Goal: Communication & Community: Participate in discussion

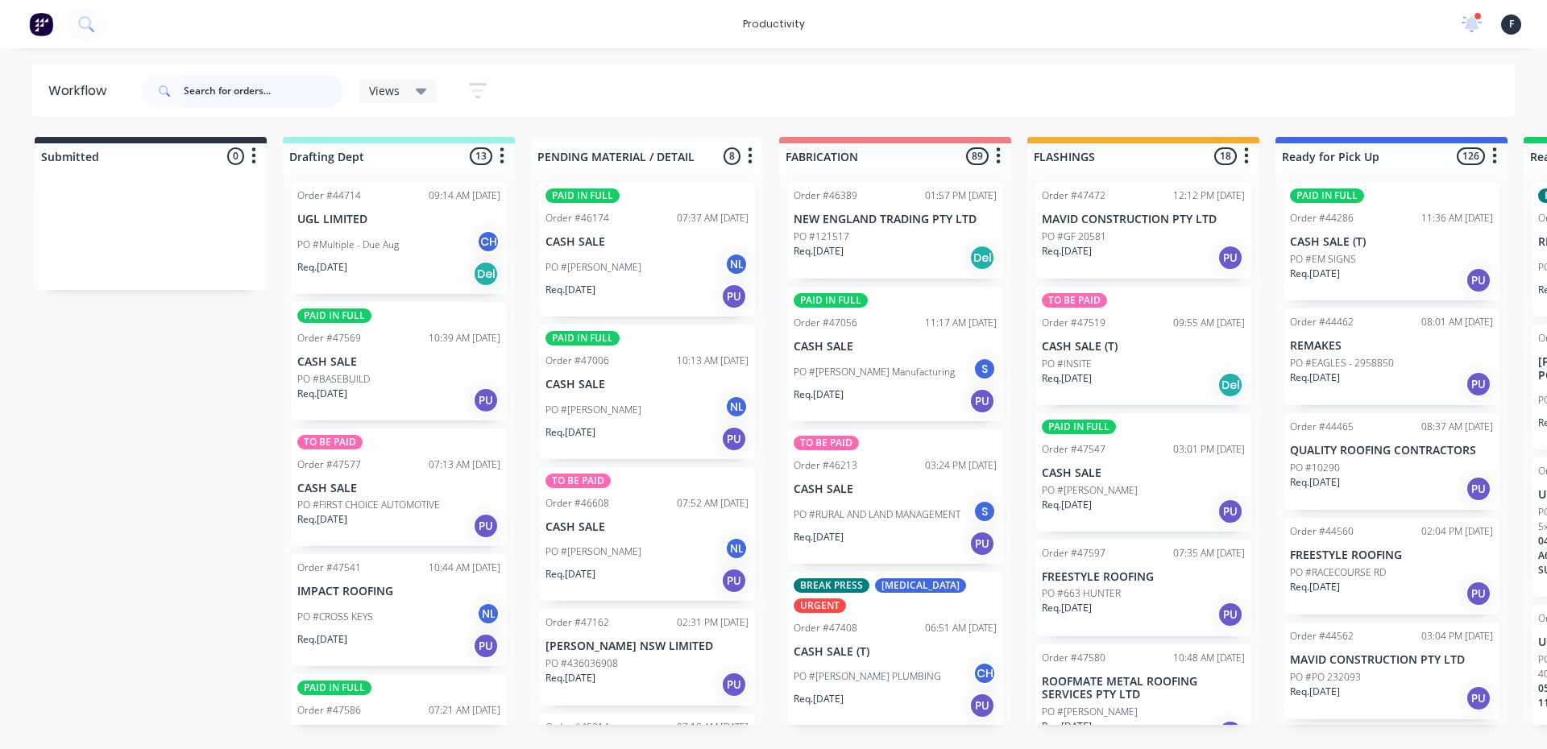
click at [251, 84] on input "text" at bounding box center [264, 91] width 160 height 32
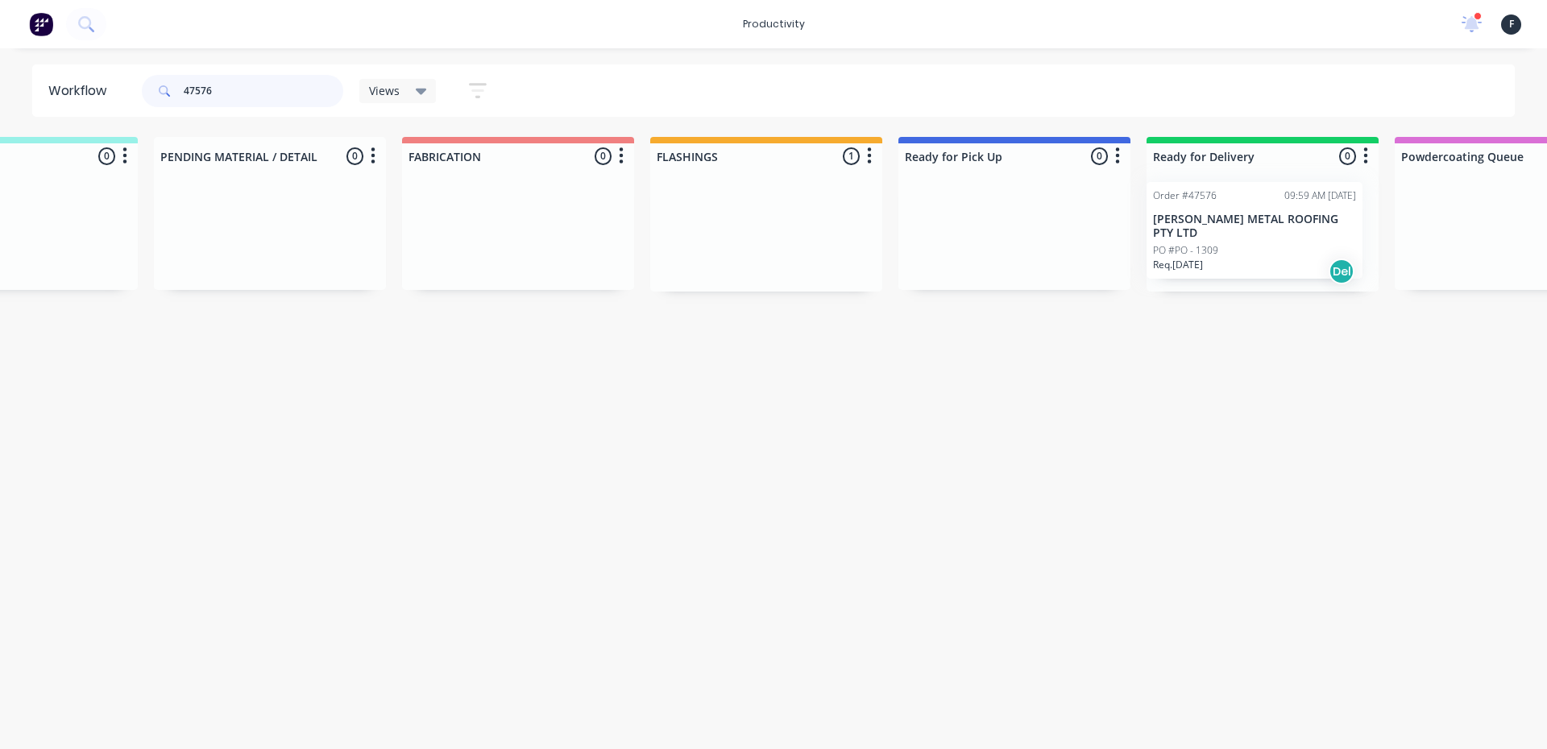
drag, startPoint x: 1080, startPoint y: 264, endPoint x: 1203, endPoint y: 264, distance: 122.5
click at [1203, 264] on div "Submitted 0 Sort By Created date Required date Order number Customer name Most …" at bounding box center [954, 214] width 2687 height 155
type input "47519"
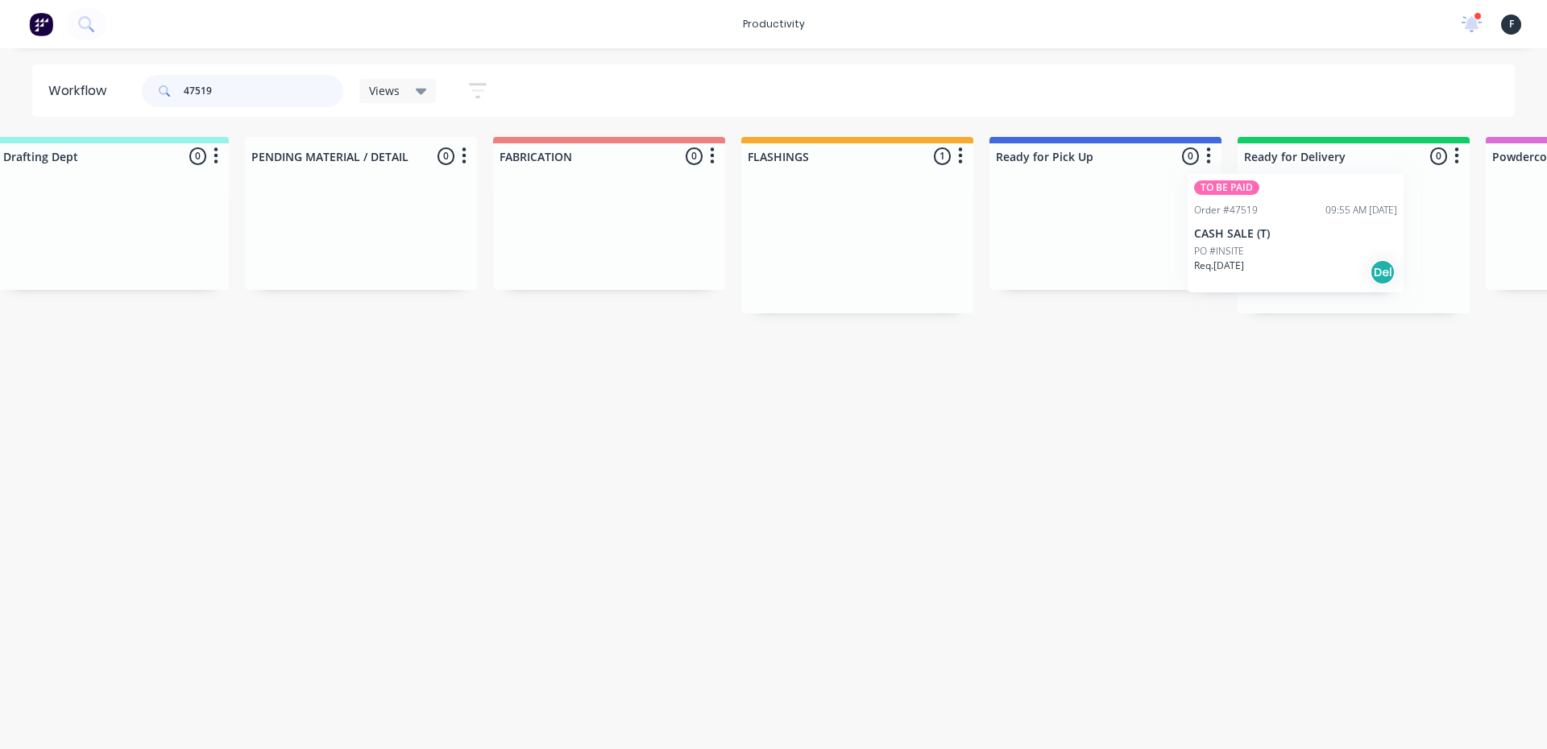
scroll to position [0, 310]
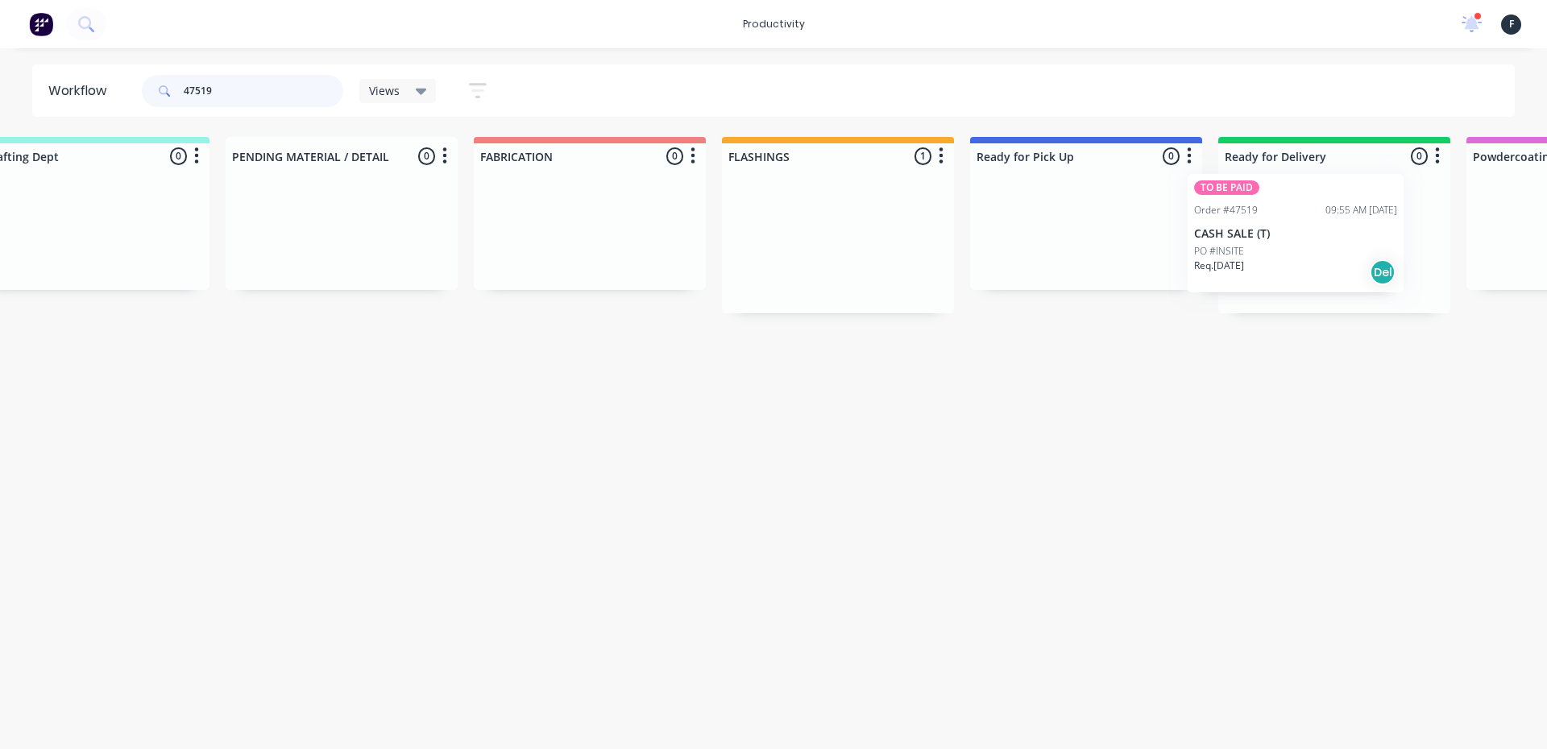
drag, startPoint x: 1112, startPoint y: 270, endPoint x: 1277, endPoint y: 259, distance: 165.5
click at [1277, 259] on div "Submitted 0 Sort By Created date Required date Order number Customer name Most …" at bounding box center [1026, 225] width 2687 height 176
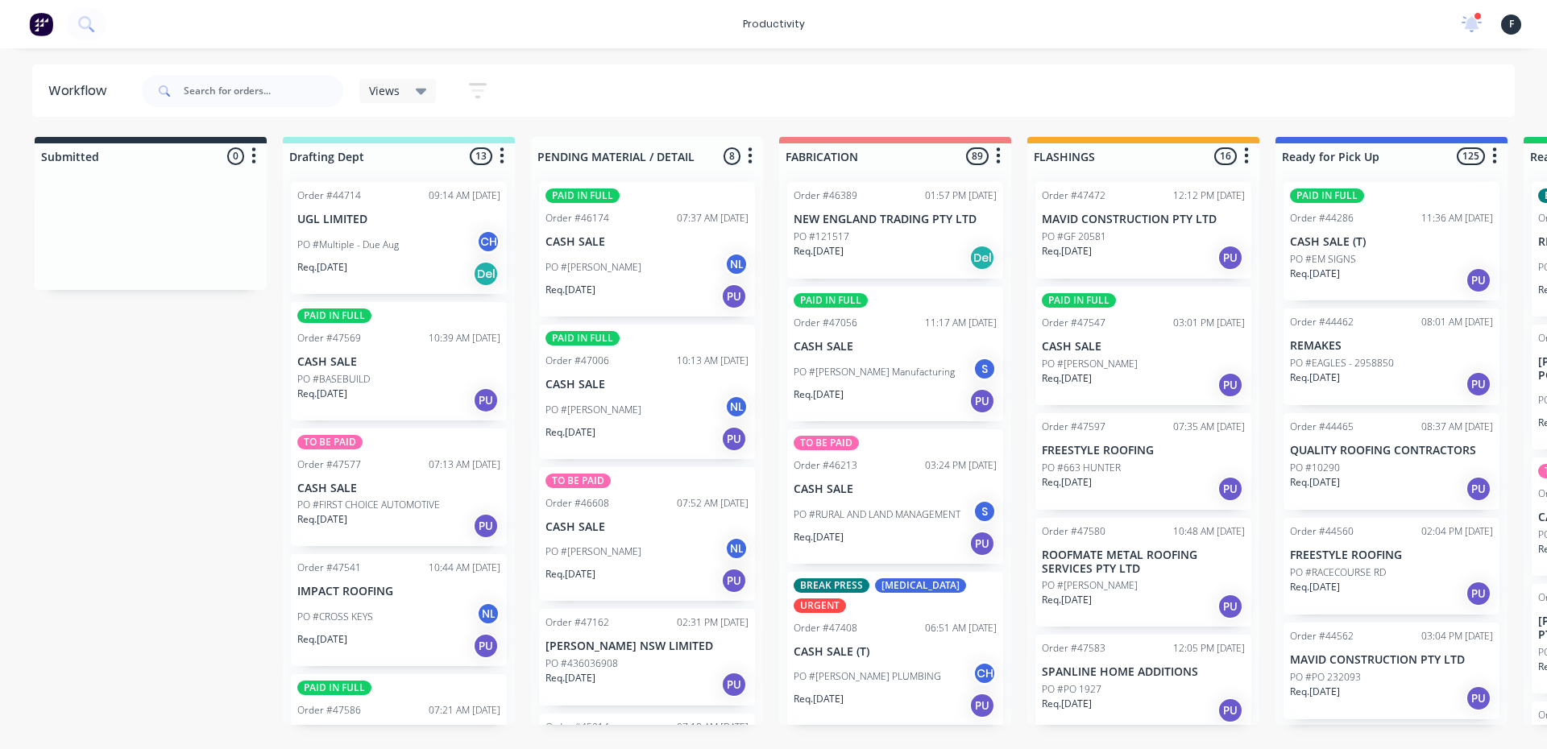
click at [147, 96] on span at bounding box center [163, 91] width 42 height 32
drag, startPoint x: 205, startPoint y: 96, endPoint x: 218, endPoint y: 103, distance: 14.8
click at [206, 96] on input "text" at bounding box center [264, 91] width 160 height 32
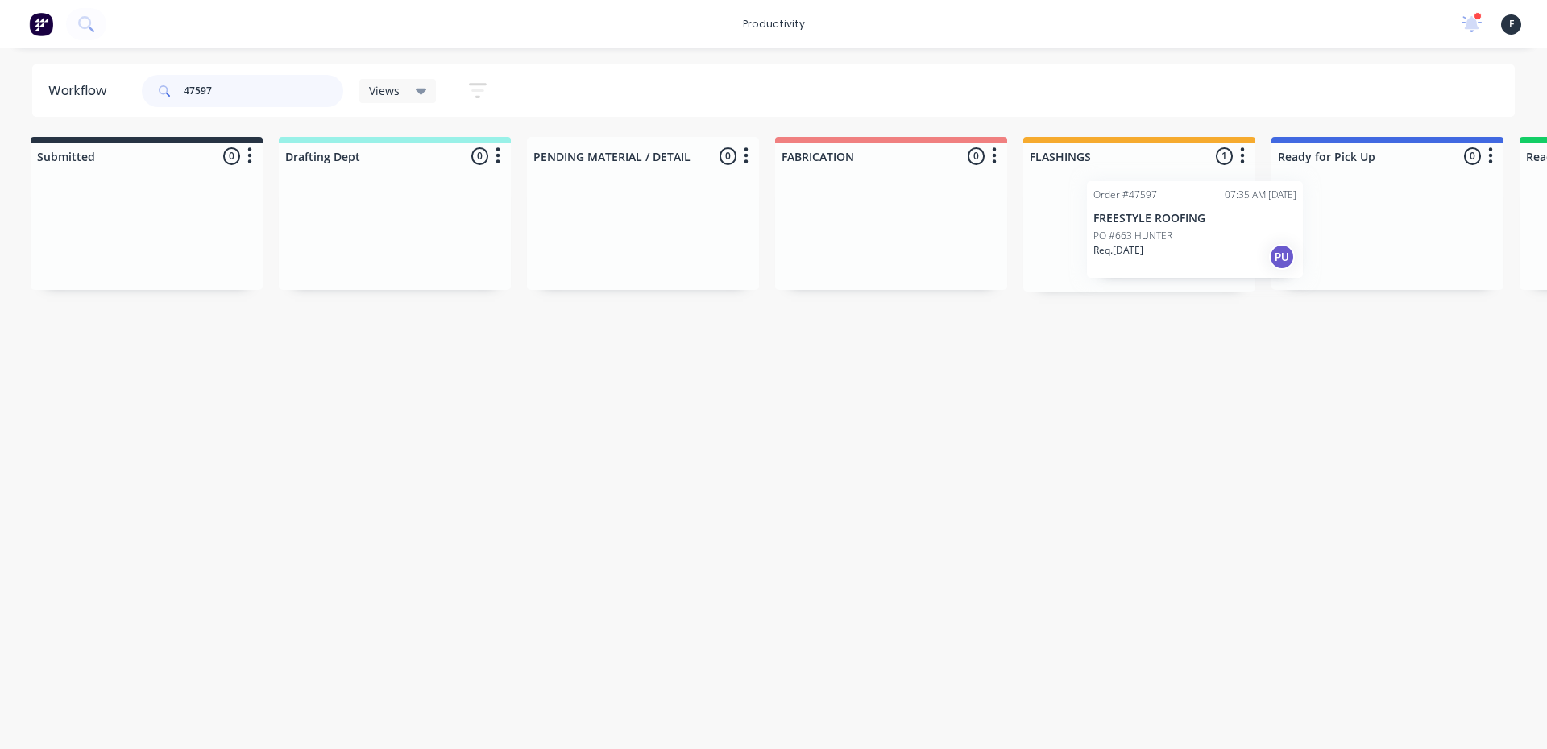
drag, startPoint x: 1163, startPoint y: 250, endPoint x: 1235, endPoint y: 245, distance: 71.9
click at [1235, 245] on div "Order #47597 07:35 AM 08/09/25 FREESTYLE ROOFING PO #663 HUNTER Req. 08/09/25 PU" at bounding box center [1139, 230] width 232 height 122
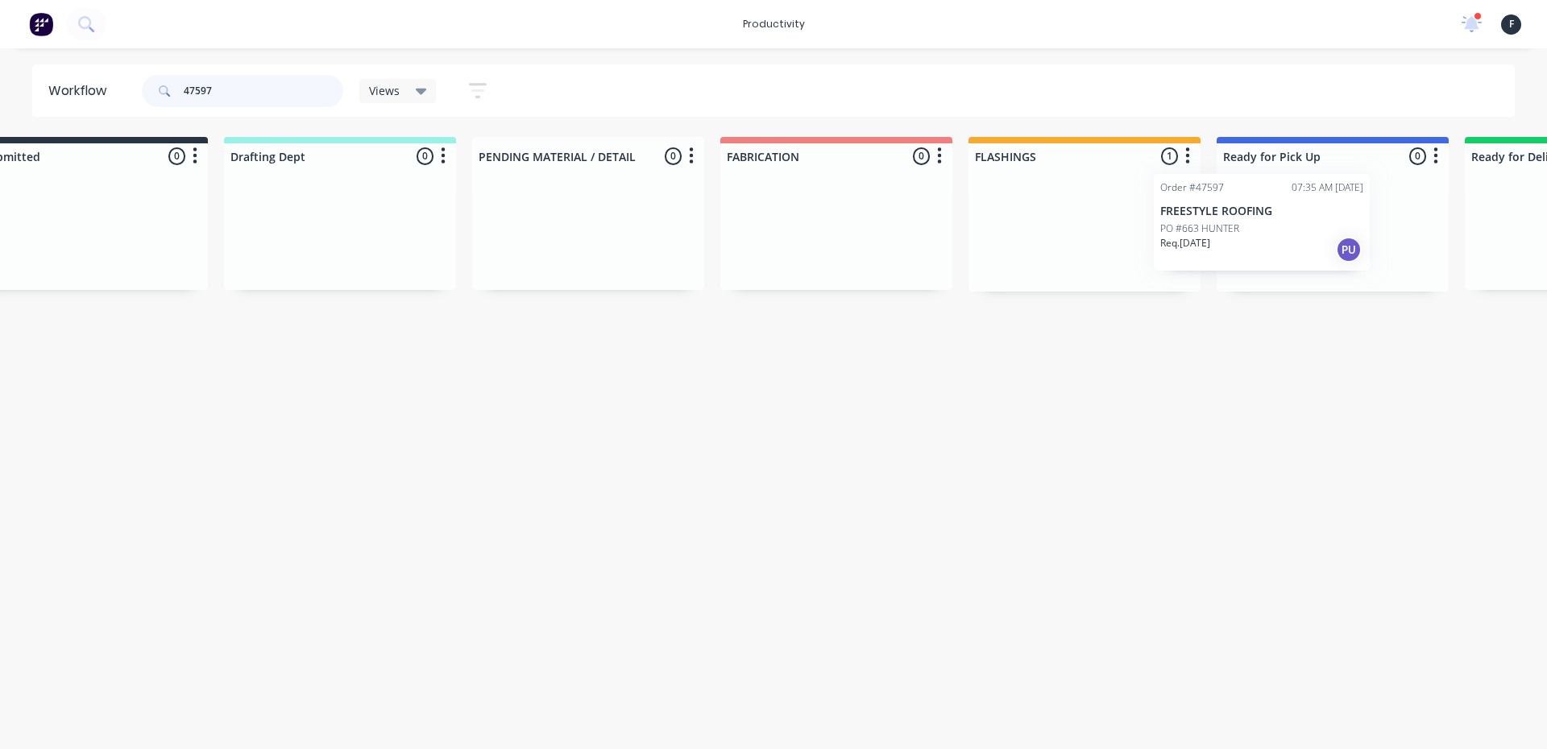
drag, startPoint x: 1117, startPoint y: 222, endPoint x: 1284, endPoint y: 219, distance: 166.8
click at [1284, 219] on div "Submitted 0 Sort By Created date Required date Order number Customer name Most …" at bounding box center [1272, 214] width 2687 height 155
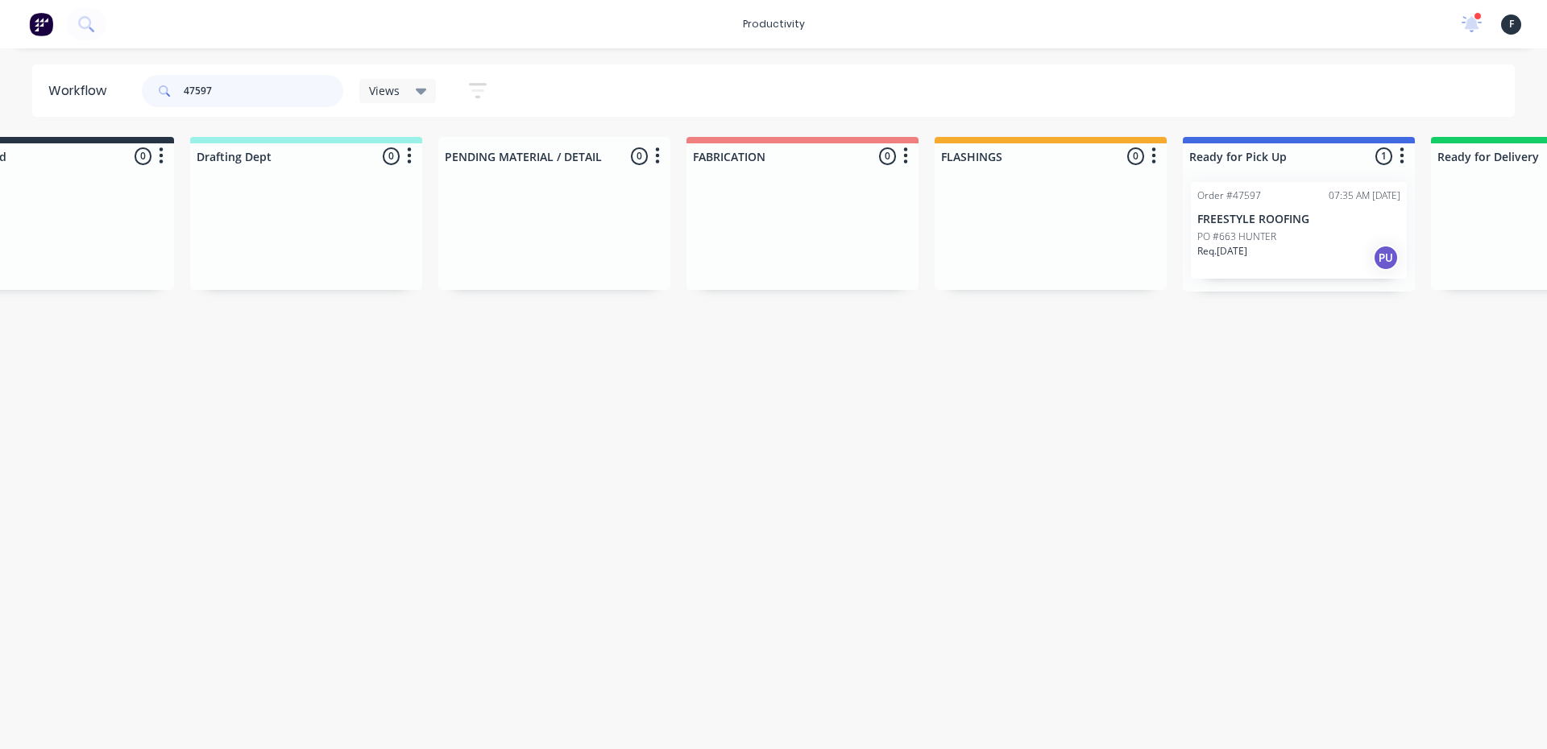
type input "47597"
click at [1289, 238] on div "PO #663 HUNTER" at bounding box center [1298, 237] width 203 height 15
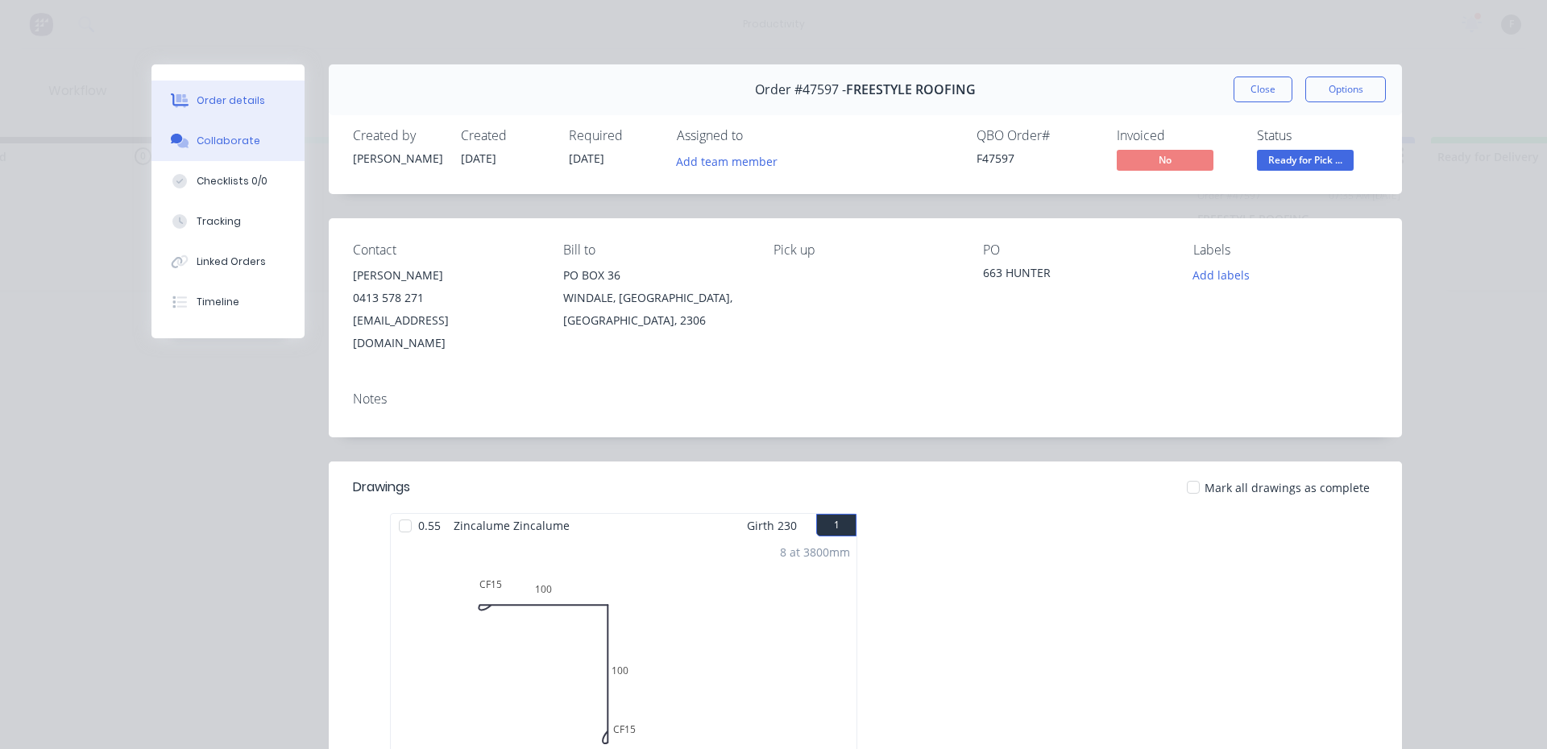
click at [259, 147] on button "Collaborate" at bounding box center [227, 141] width 153 height 40
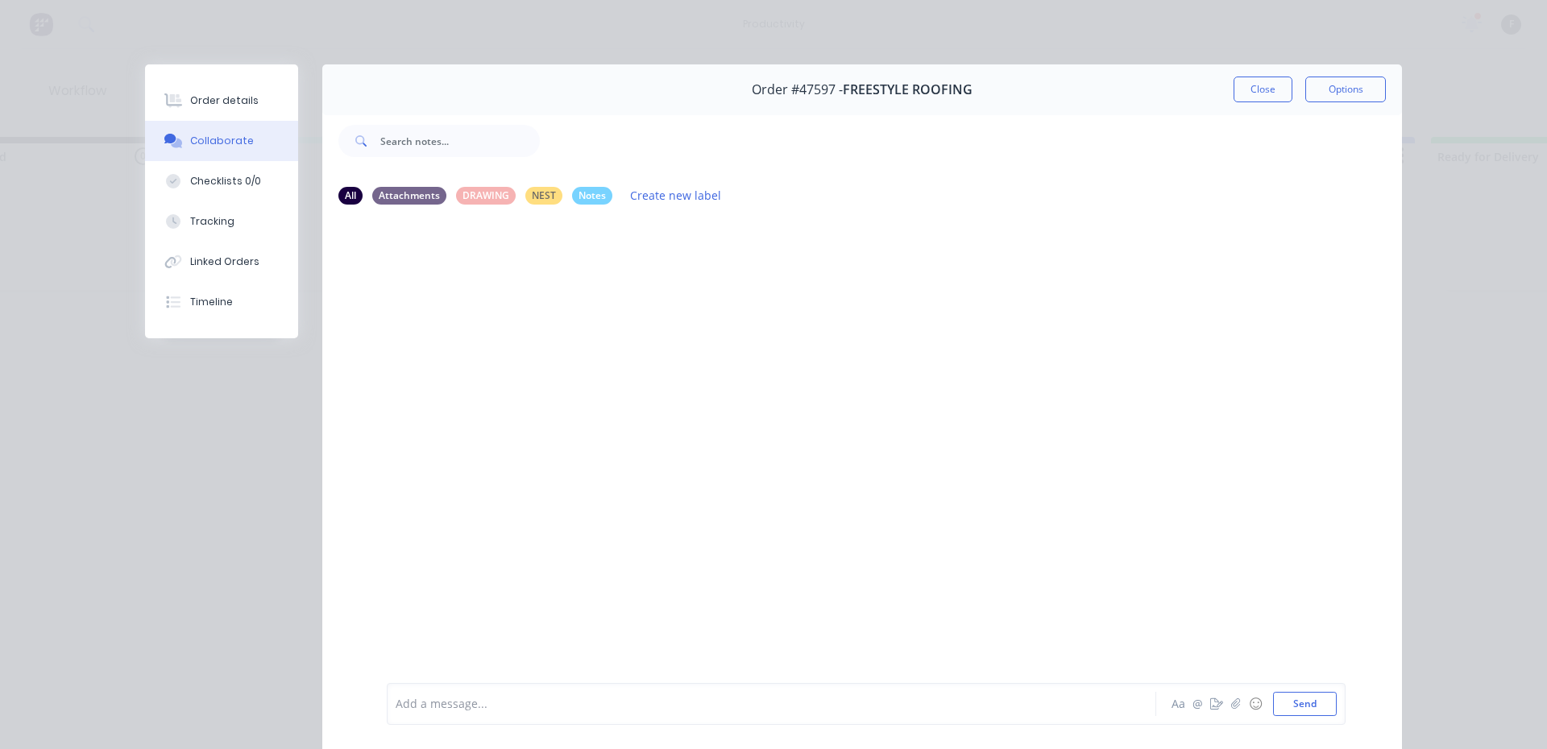
click at [616, 724] on div "Add a message... Aa @ ☺ Send" at bounding box center [866, 704] width 959 height 42
click at [640, 710] on div at bounding box center [748, 704] width 705 height 17
click at [1263, 79] on button "Close" at bounding box center [1262, 90] width 59 height 26
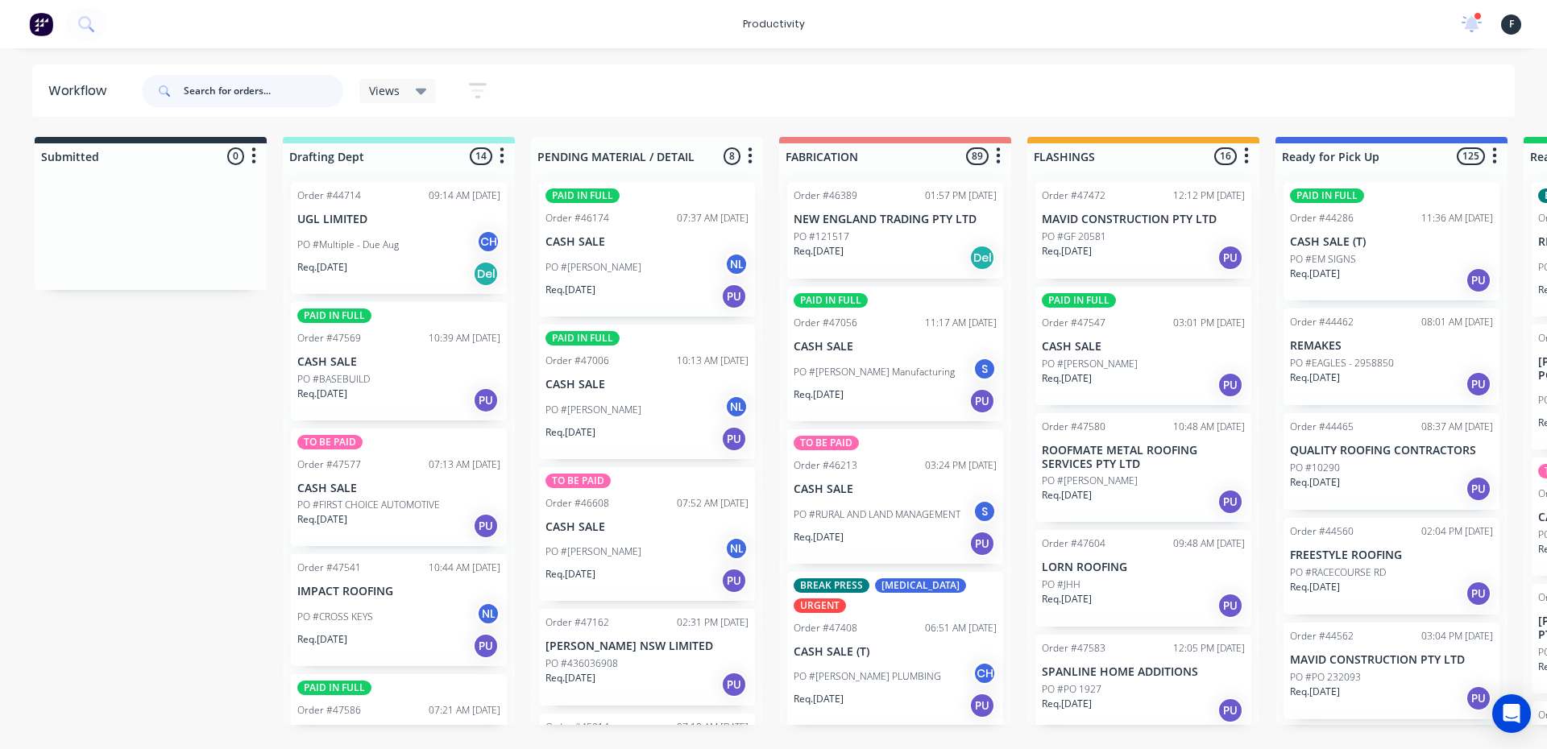
click at [264, 93] on input "text" at bounding box center [264, 91] width 160 height 32
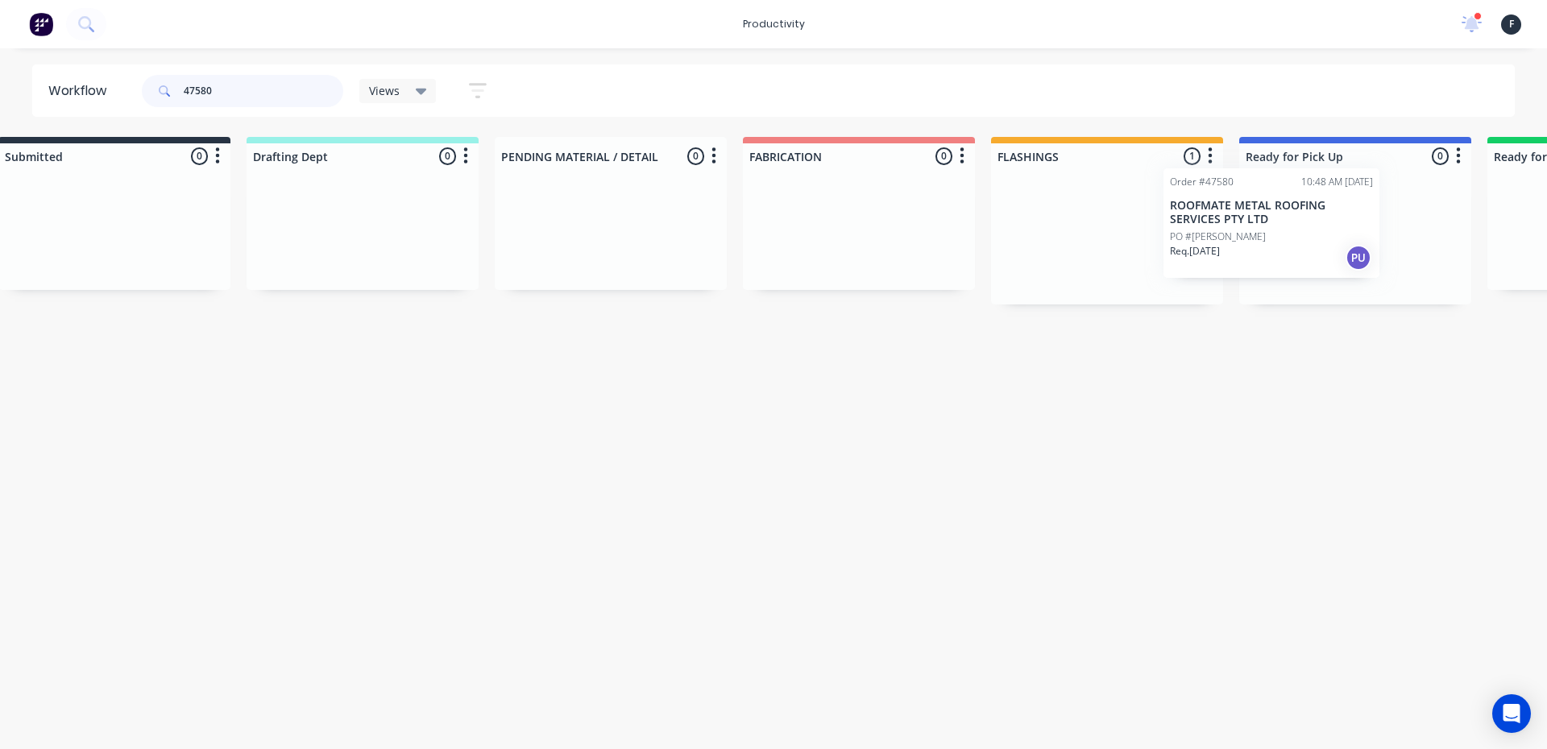
drag, startPoint x: 1148, startPoint y: 239, endPoint x: 1284, endPoint y: 226, distance: 136.8
click at [1284, 226] on div "Submitted 0 Sort By Created date Required date Order number Customer name Most …" at bounding box center [1295, 221] width 2687 height 168
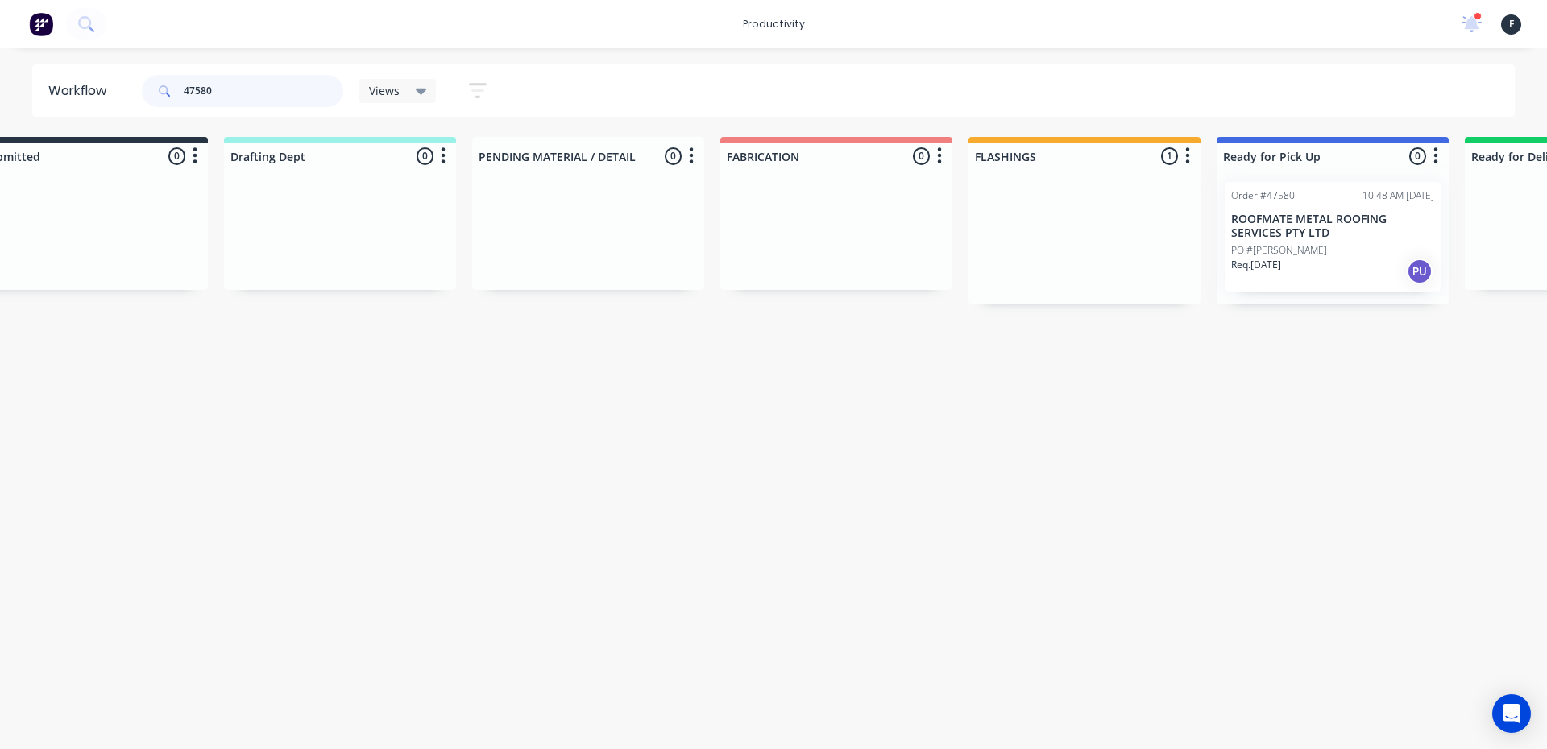
type input "47580"
click at [1295, 222] on div at bounding box center [1333, 236] width 232 height 135
click at [1296, 222] on p "ROOFMATE METAL ROOFING SERVICES PTY LTD" at bounding box center [1332, 226] width 203 height 27
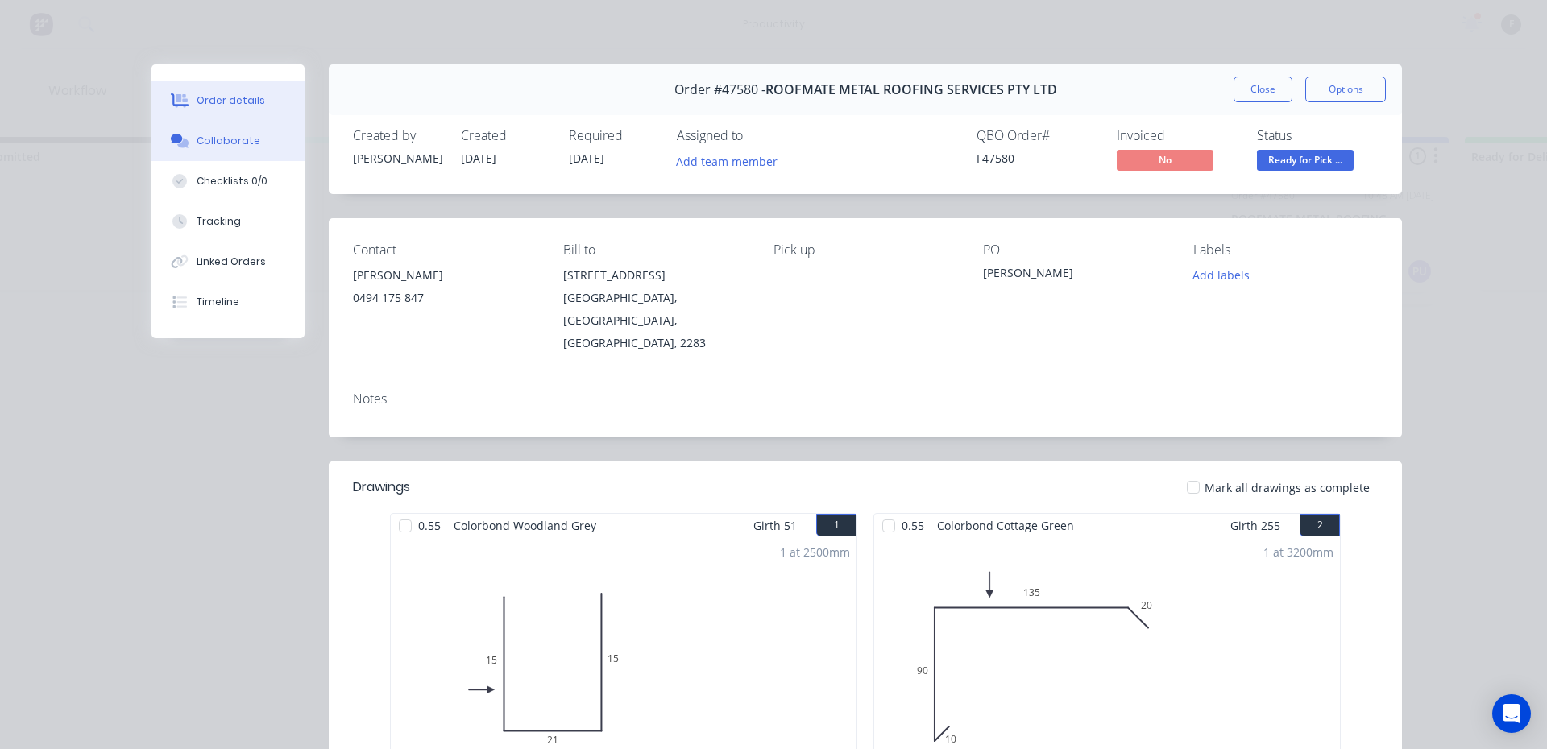
click at [237, 130] on button "Collaborate" at bounding box center [227, 141] width 153 height 40
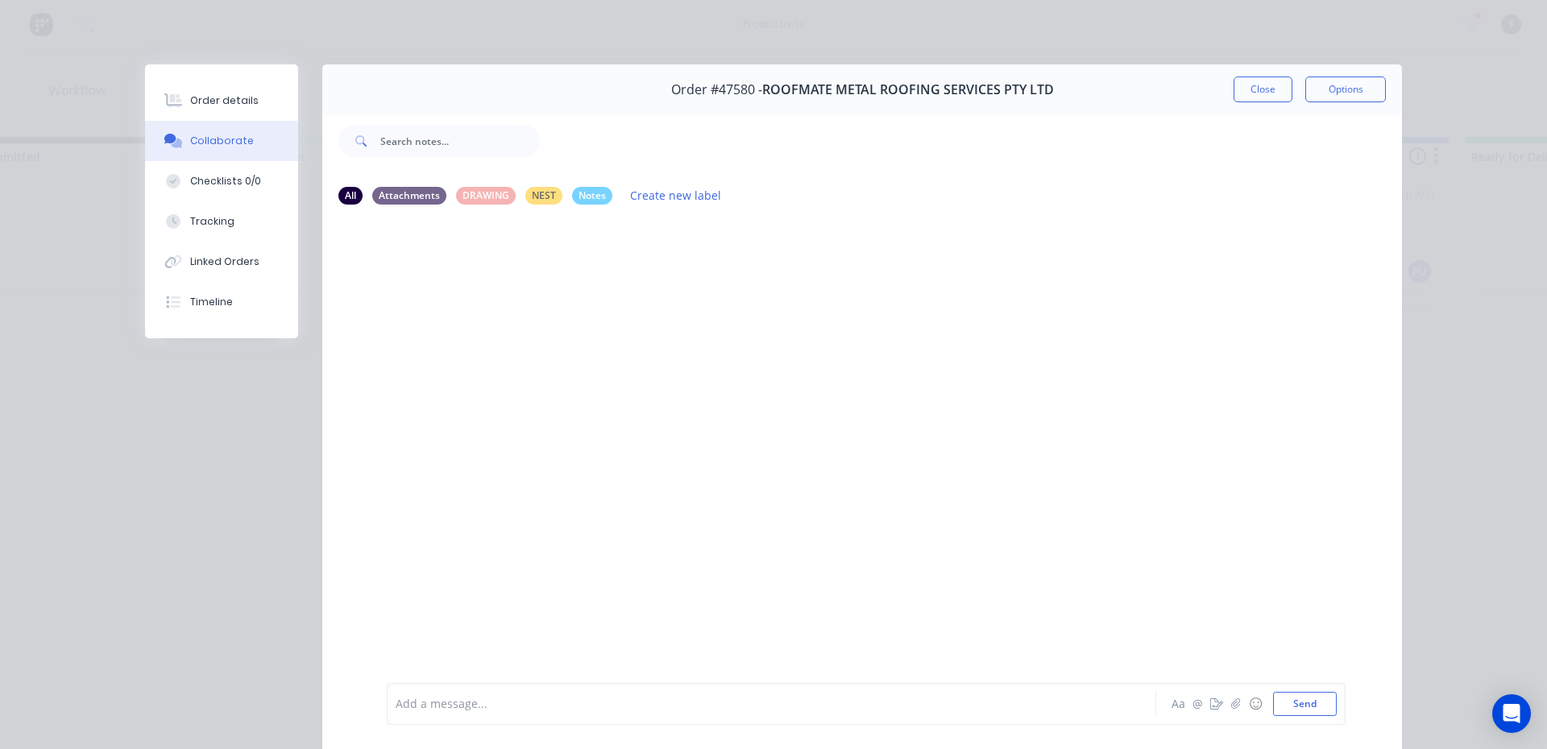
click at [145, 121] on button "Collaborate" at bounding box center [221, 141] width 153 height 40
click at [872, 703] on div at bounding box center [748, 704] width 705 height 17
click at [1260, 79] on button "Close" at bounding box center [1262, 90] width 59 height 26
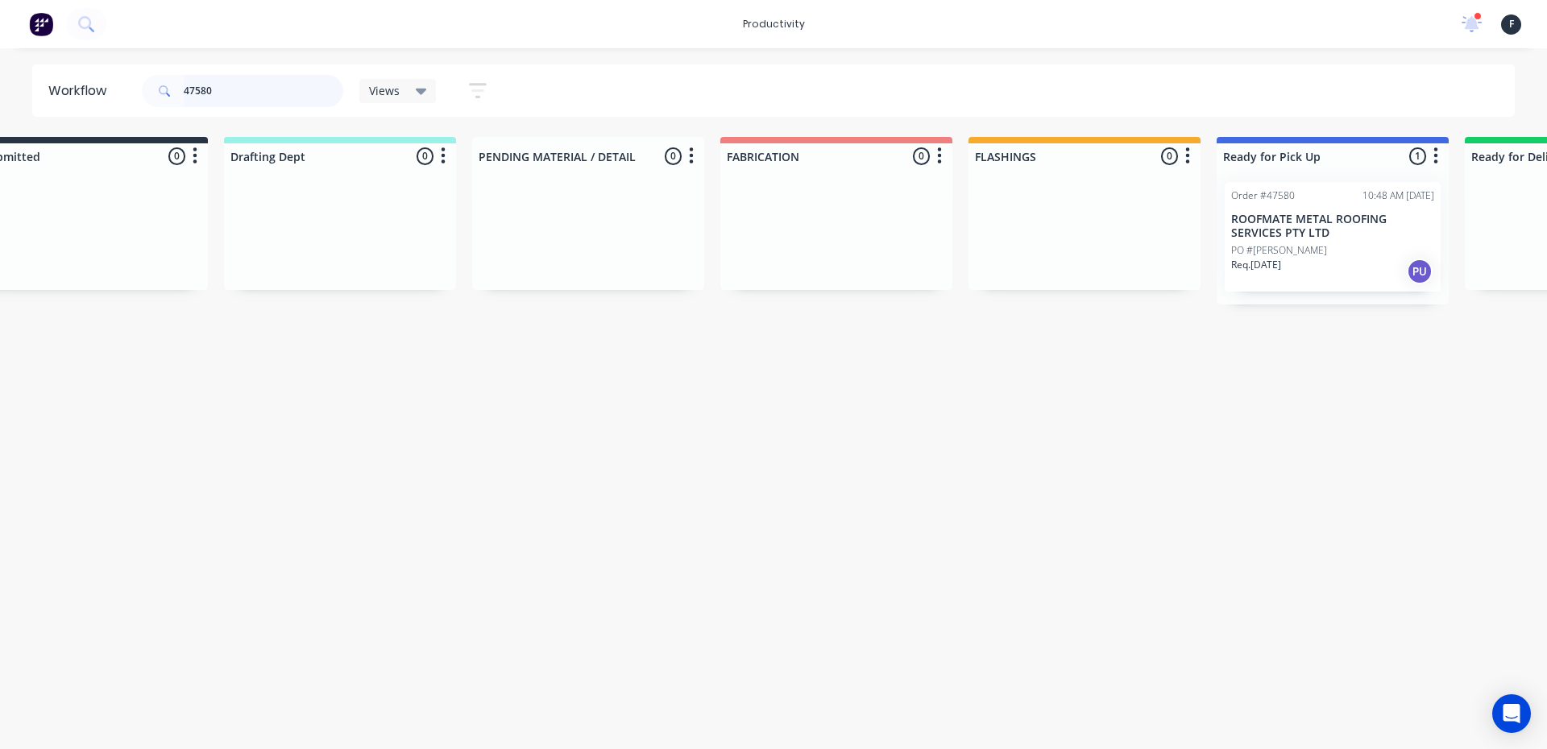
click at [272, 85] on input "47580" at bounding box center [264, 91] width 160 height 32
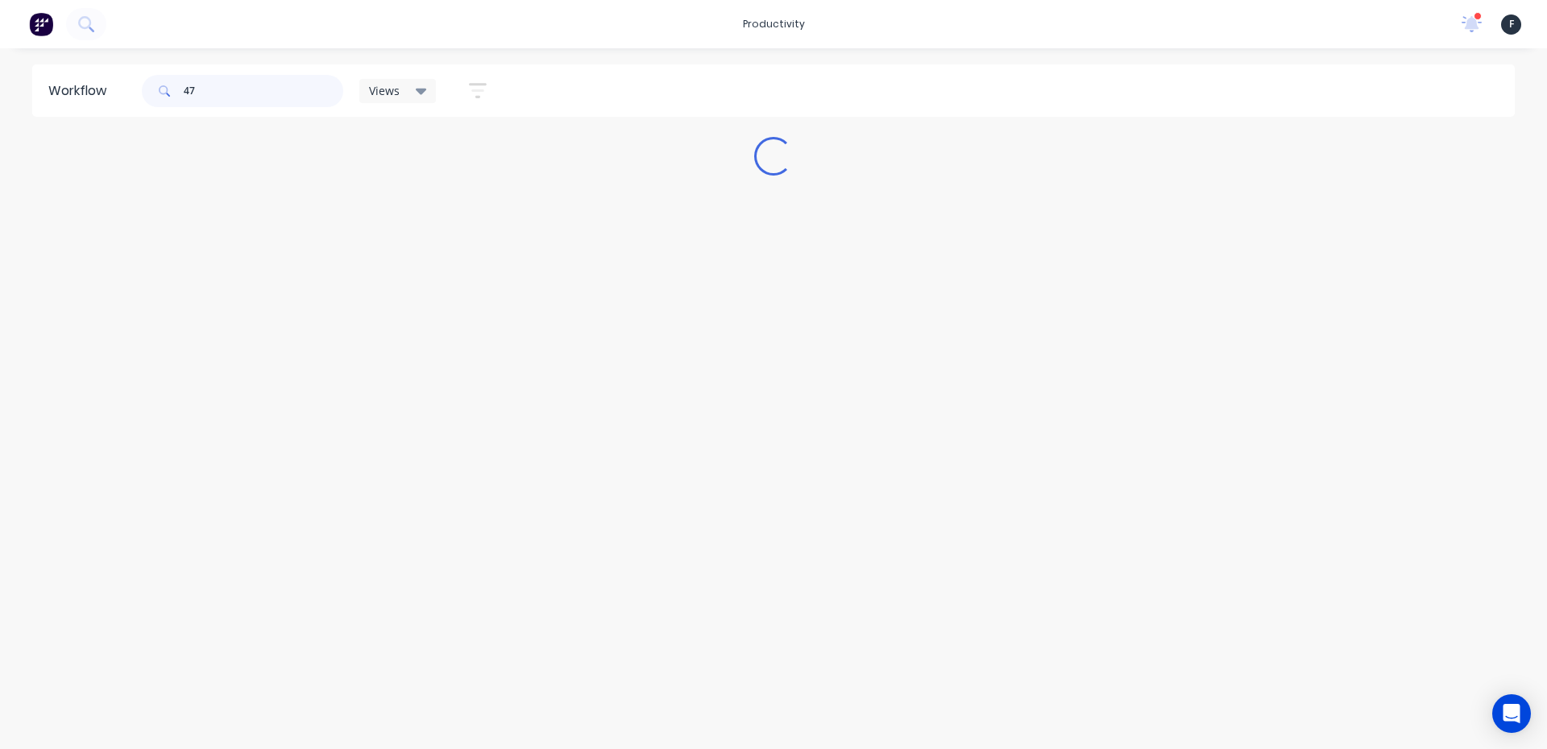
scroll to position [0, 0]
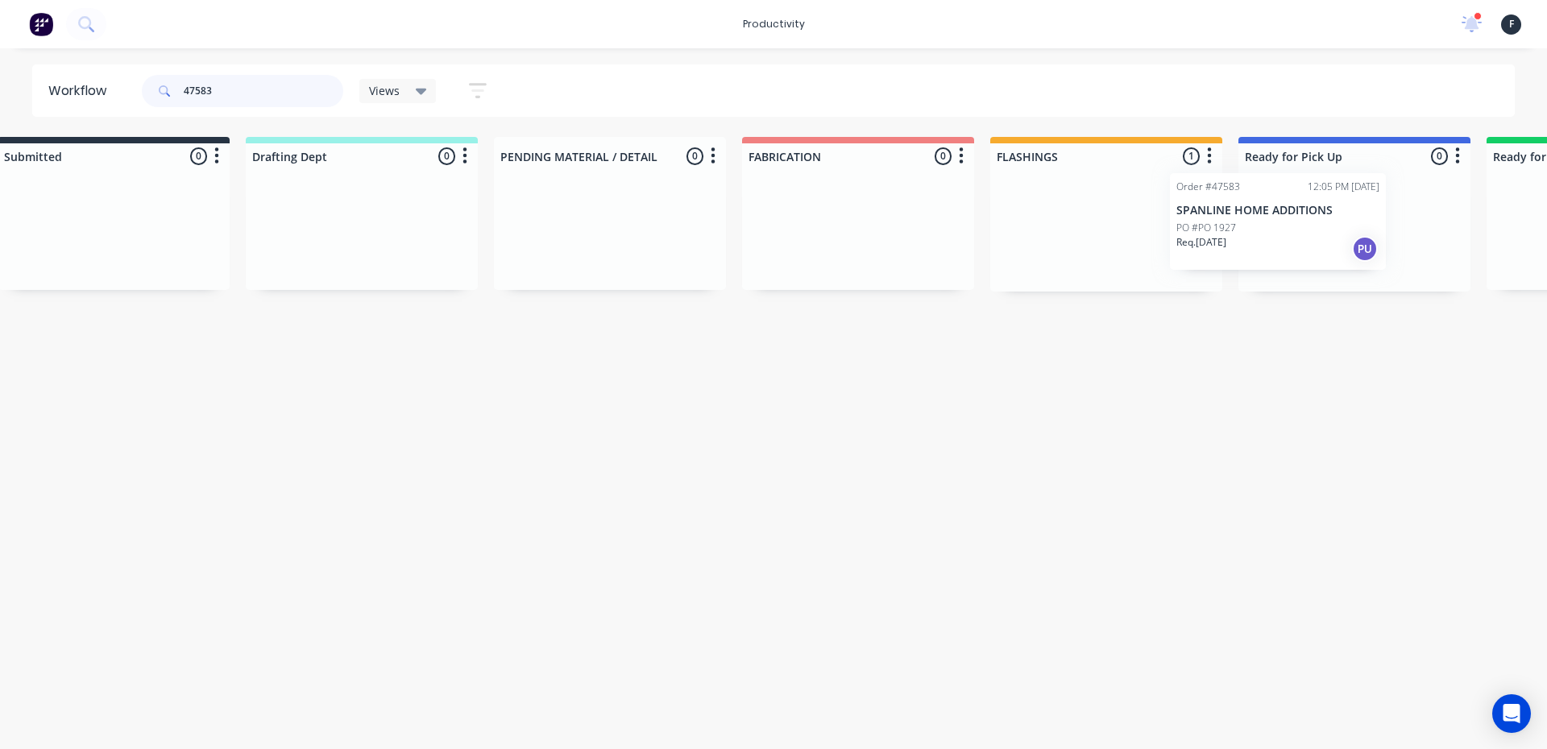
drag, startPoint x: 1142, startPoint y: 248, endPoint x: 1292, endPoint y: 237, distance: 150.3
click at [1292, 237] on div "Submitted 0 Sort By Created date Required date Order number Customer name Most …" at bounding box center [1294, 214] width 2687 height 155
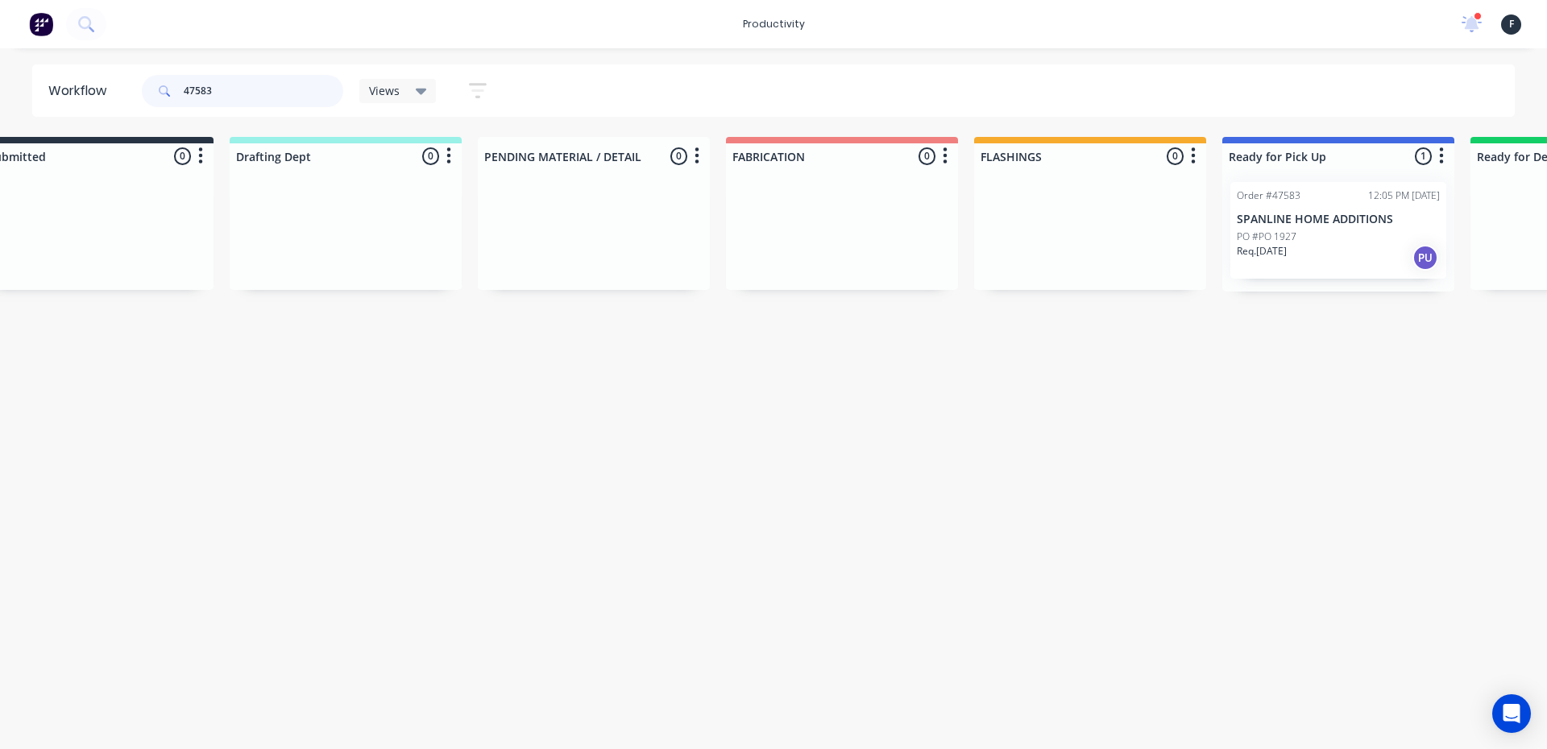
type input "47583"
click at [1302, 245] on div "Req. 09/09/25 PU" at bounding box center [1338, 257] width 203 height 27
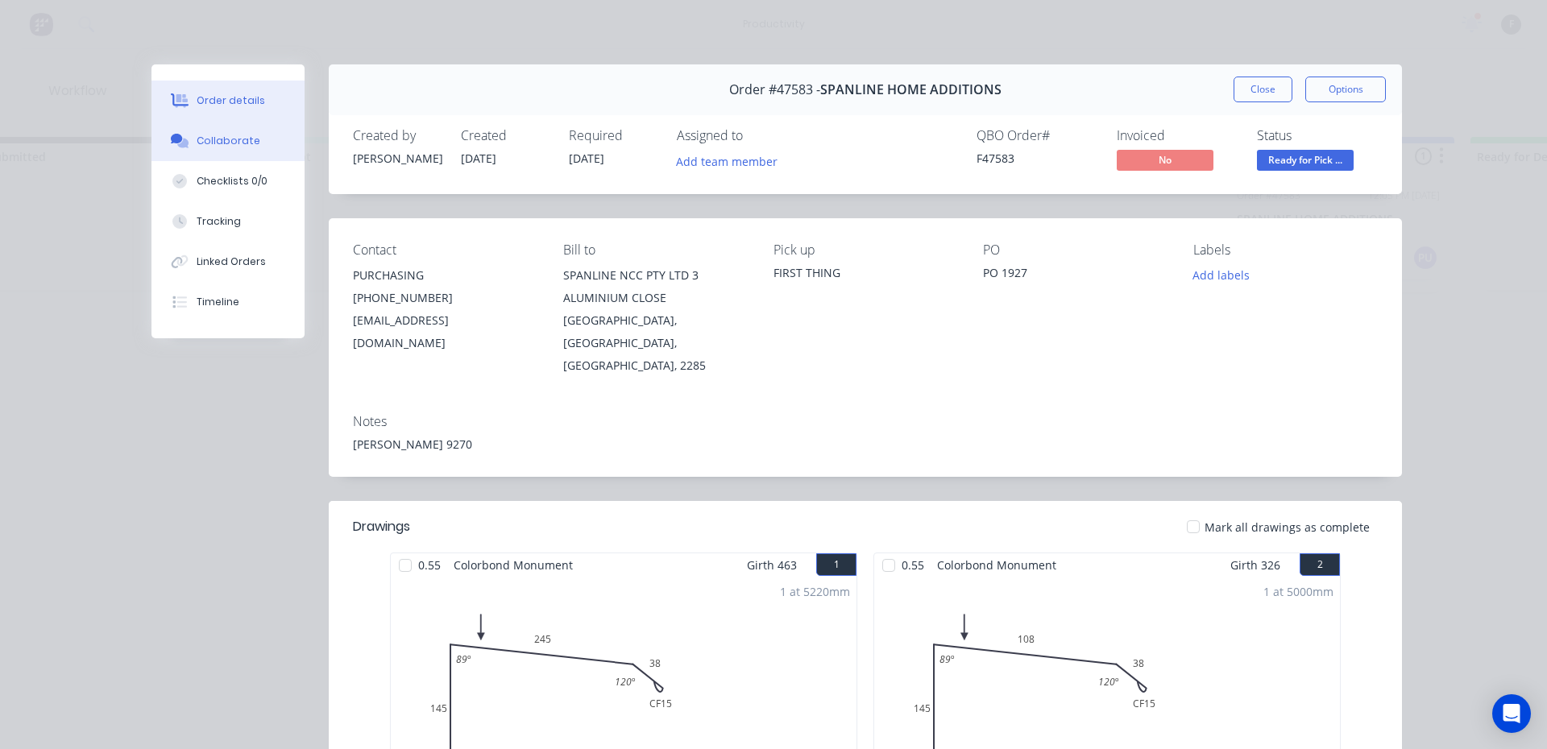
click at [231, 139] on div "Collaborate" at bounding box center [229, 141] width 64 height 15
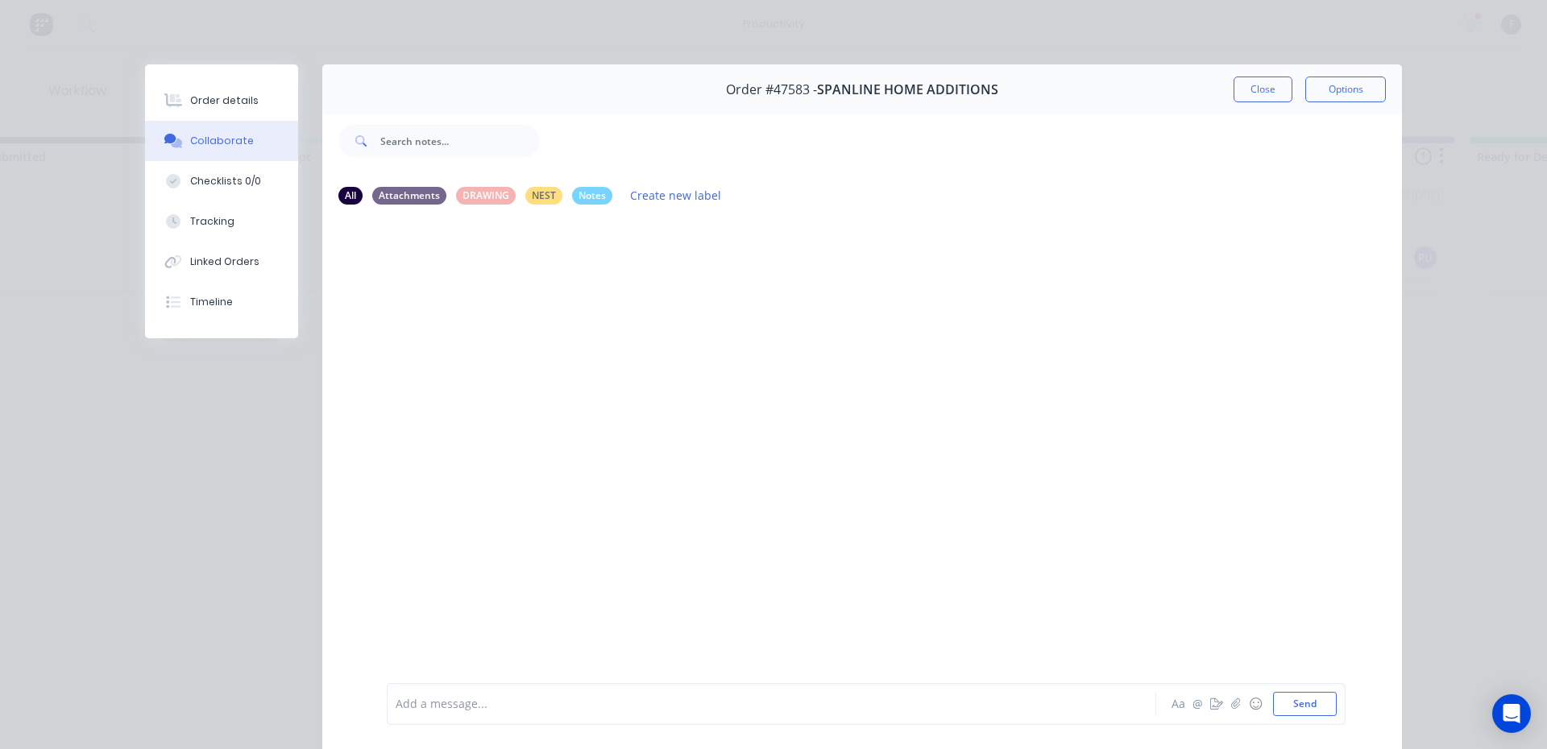
click at [779, 707] on div at bounding box center [748, 704] width 705 height 17
click at [1245, 79] on button "Close" at bounding box center [1262, 90] width 59 height 26
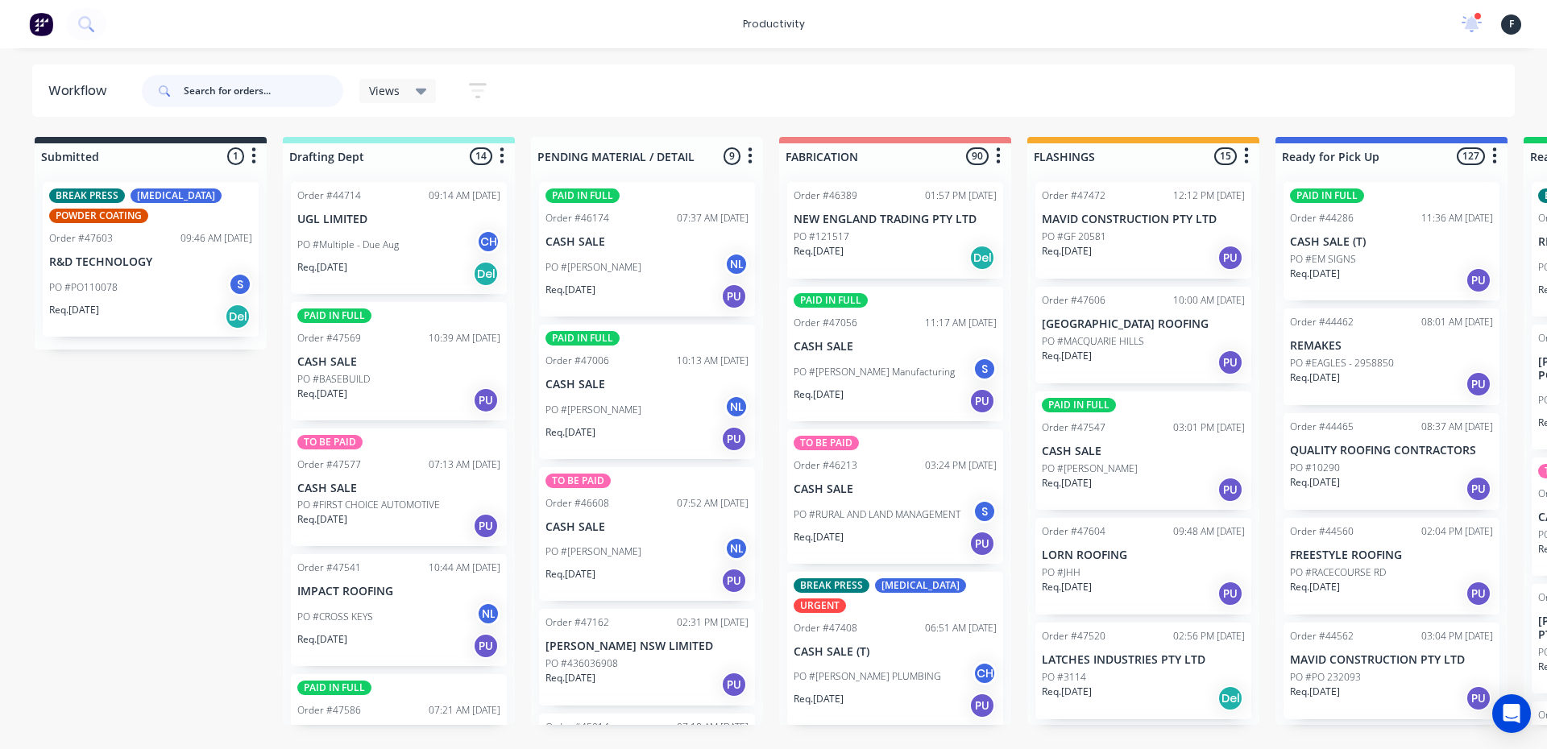
click at [295, 87] on input "text" at bounding box center [264, 91] width 160 height 32
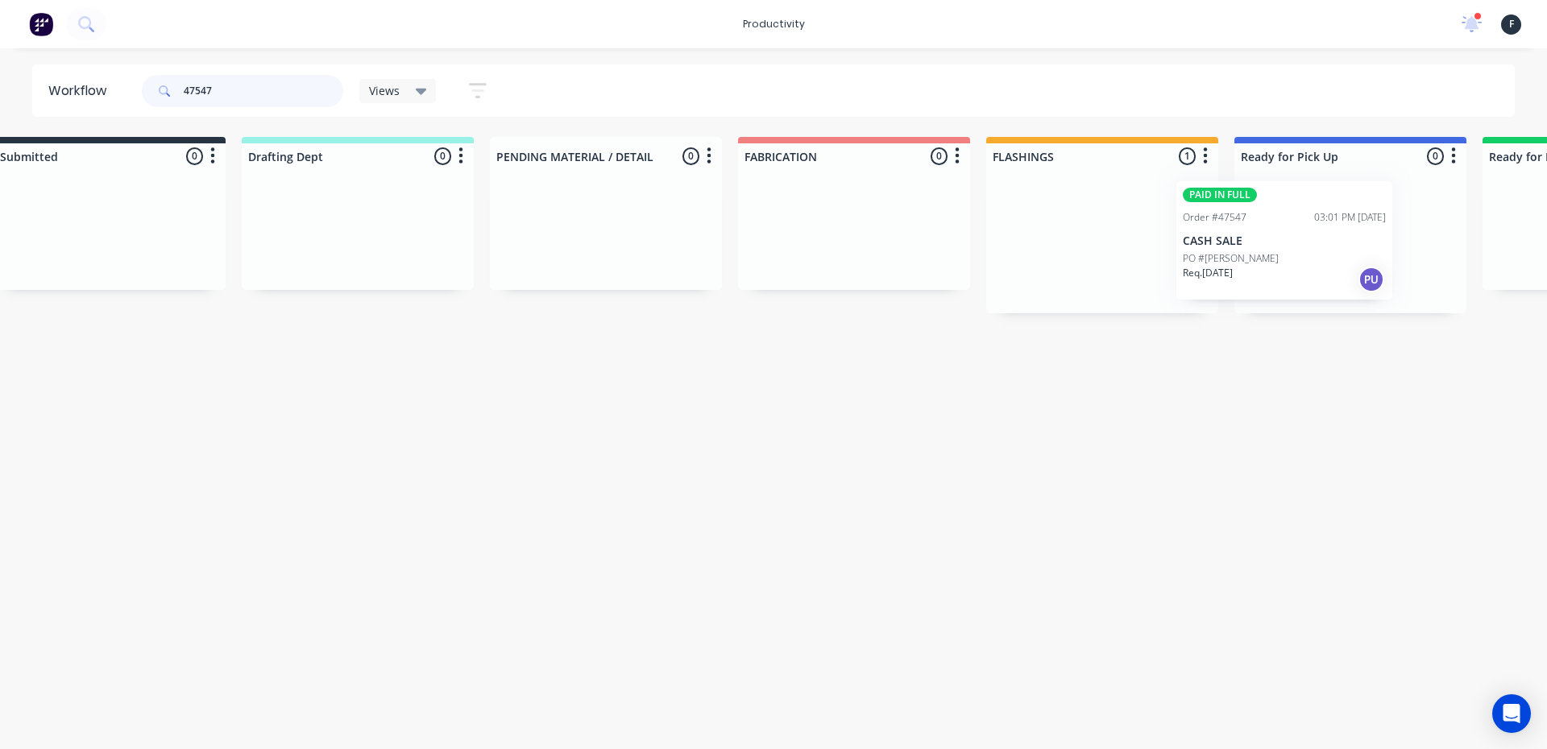
drag, startPoint x: 1089, startPoint y: 244, endPoint x: 1242, endPoint y: 245, distance: 153.1
click at [1242, 245] on div "Submitted 0 Sort By Created date Required date Order number Customer name Most …" at bounding box center [1290, 225] width 2687 height 176
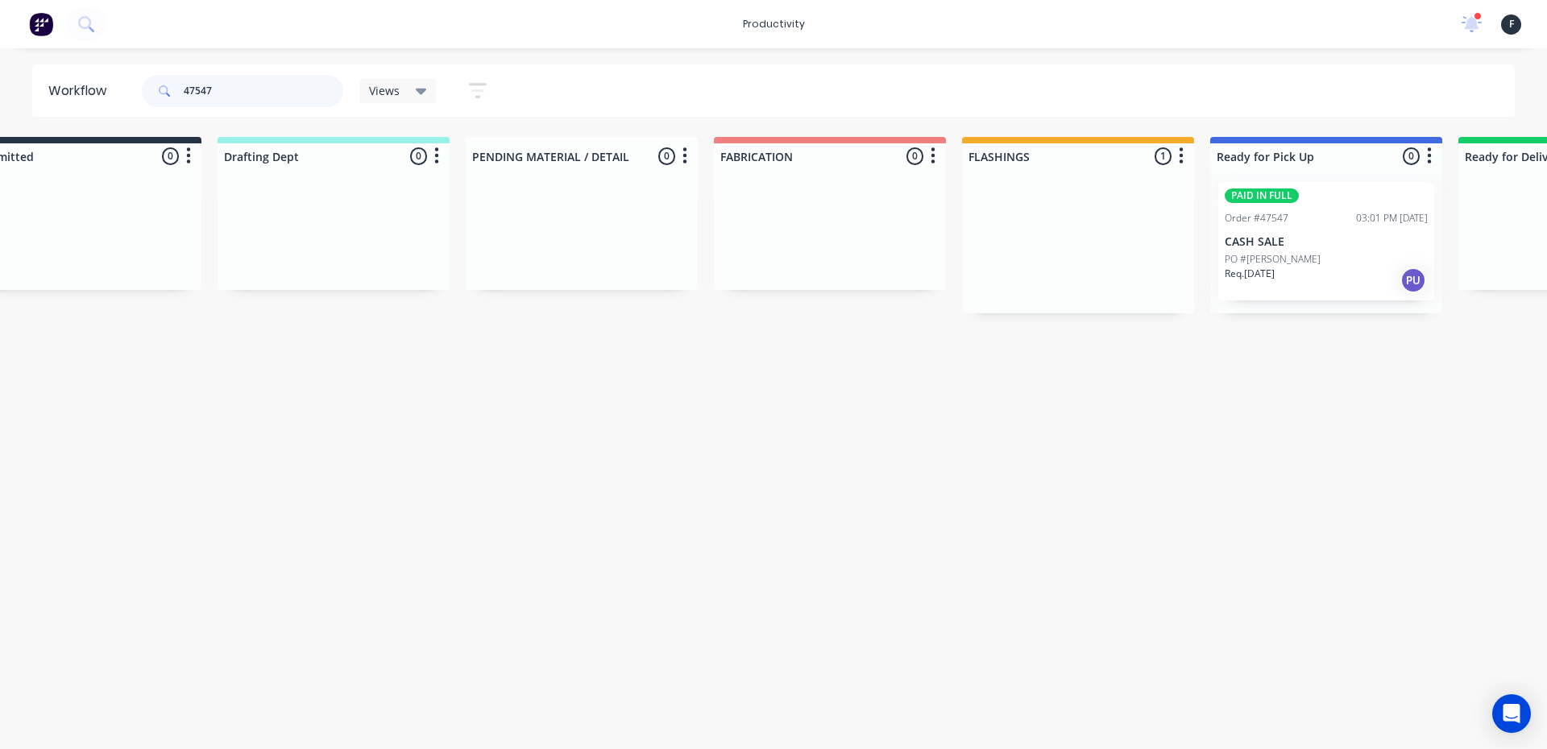
type input "47547"
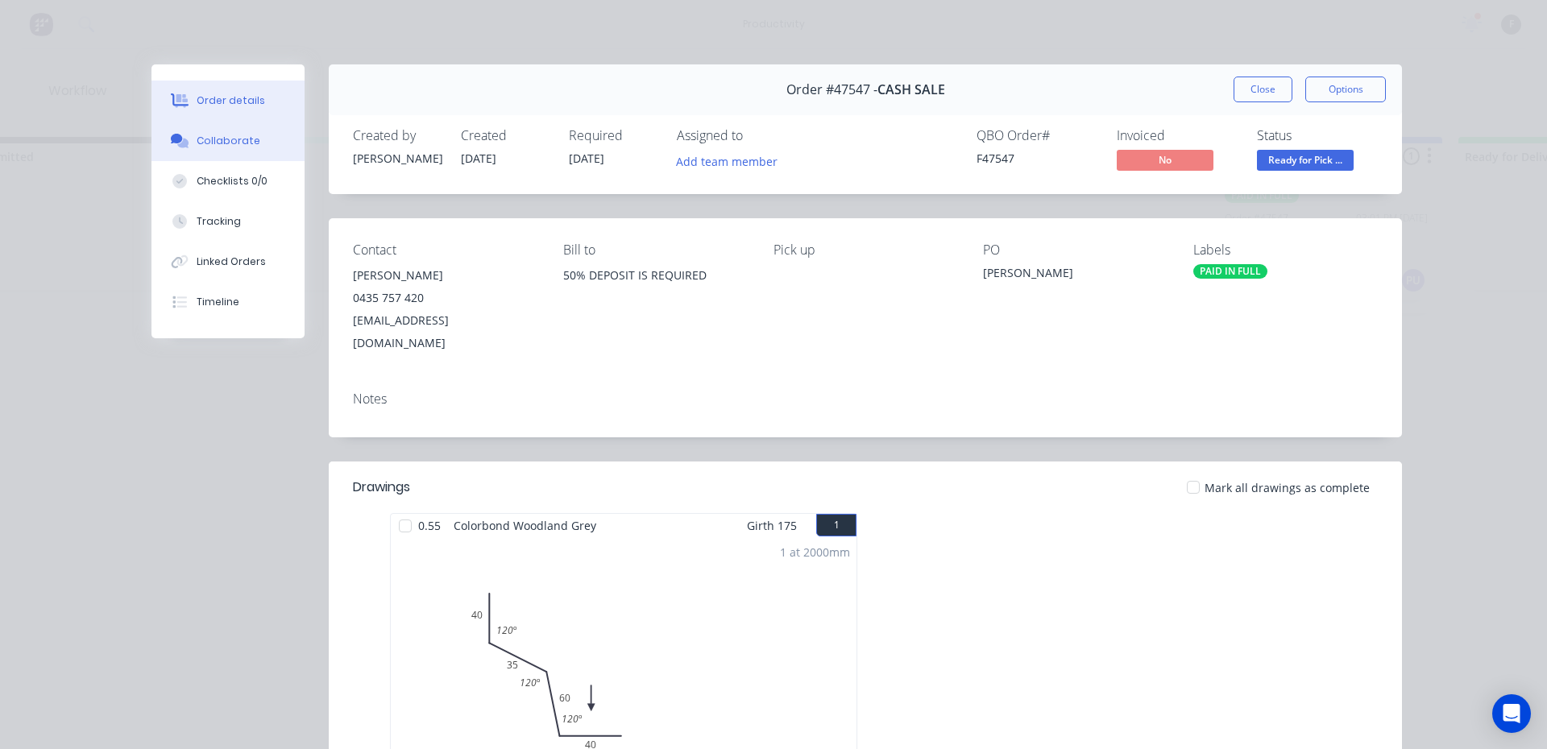
click at [236, 154] on button "Collaborate" at bounding box center [227, 141] width 153 height 40
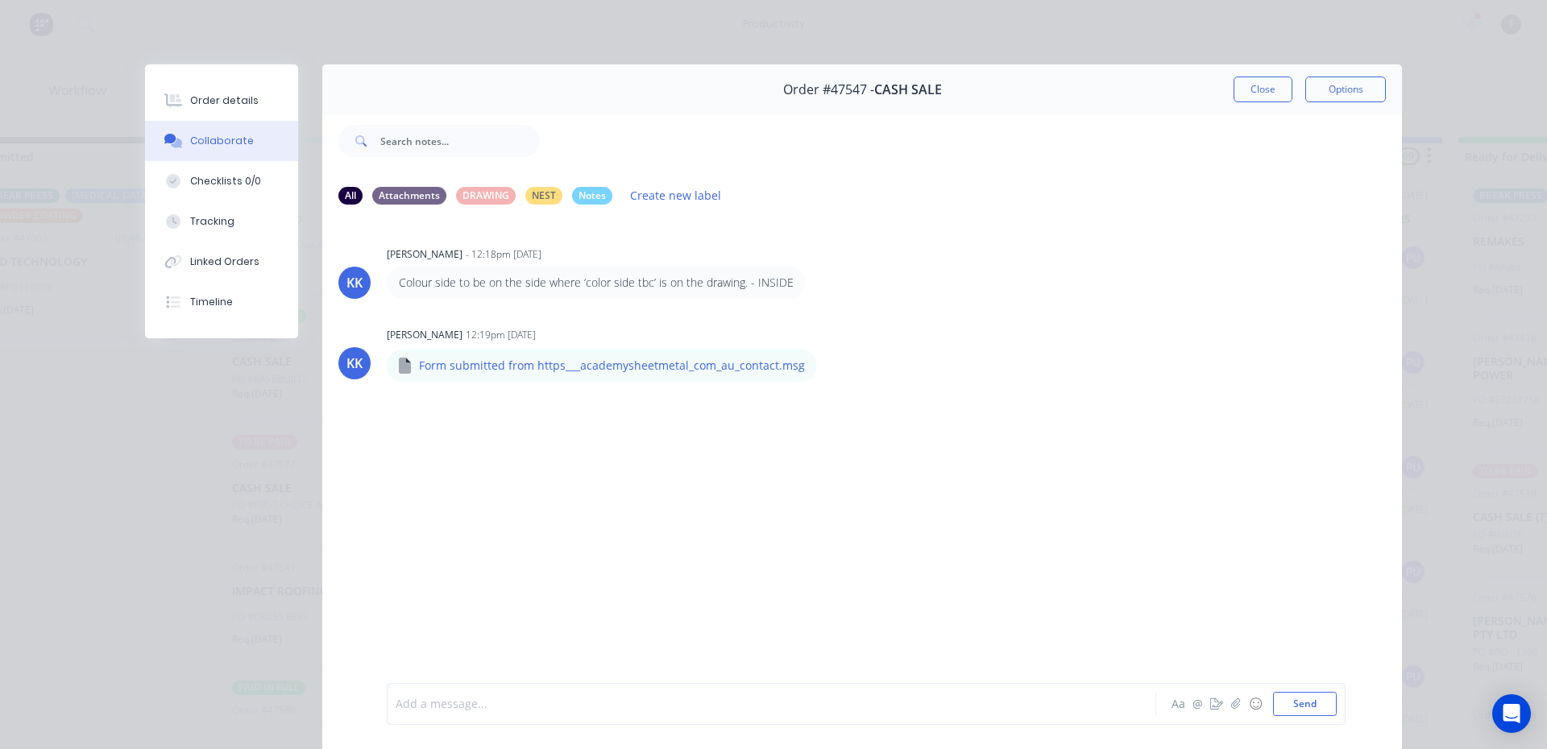
click at [607, 697] on div at bounding box center [748, 704] width 705 height 17
click at [1258, 79] on button "Close" at bounding box center [1262, 90] width 59 height 26
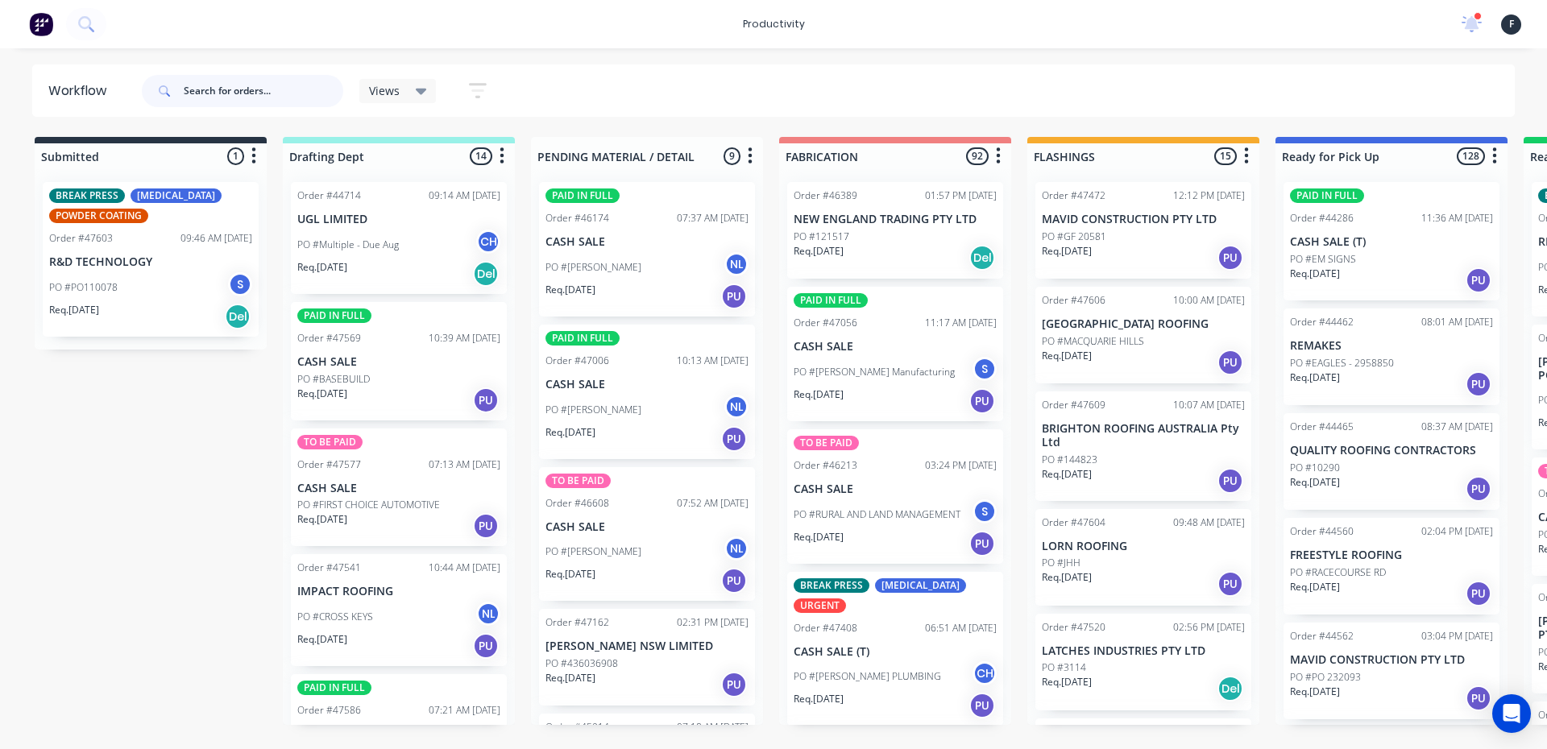
click at [292, 89] on input "text" at bounding box center [264, 91] width 160 height 32
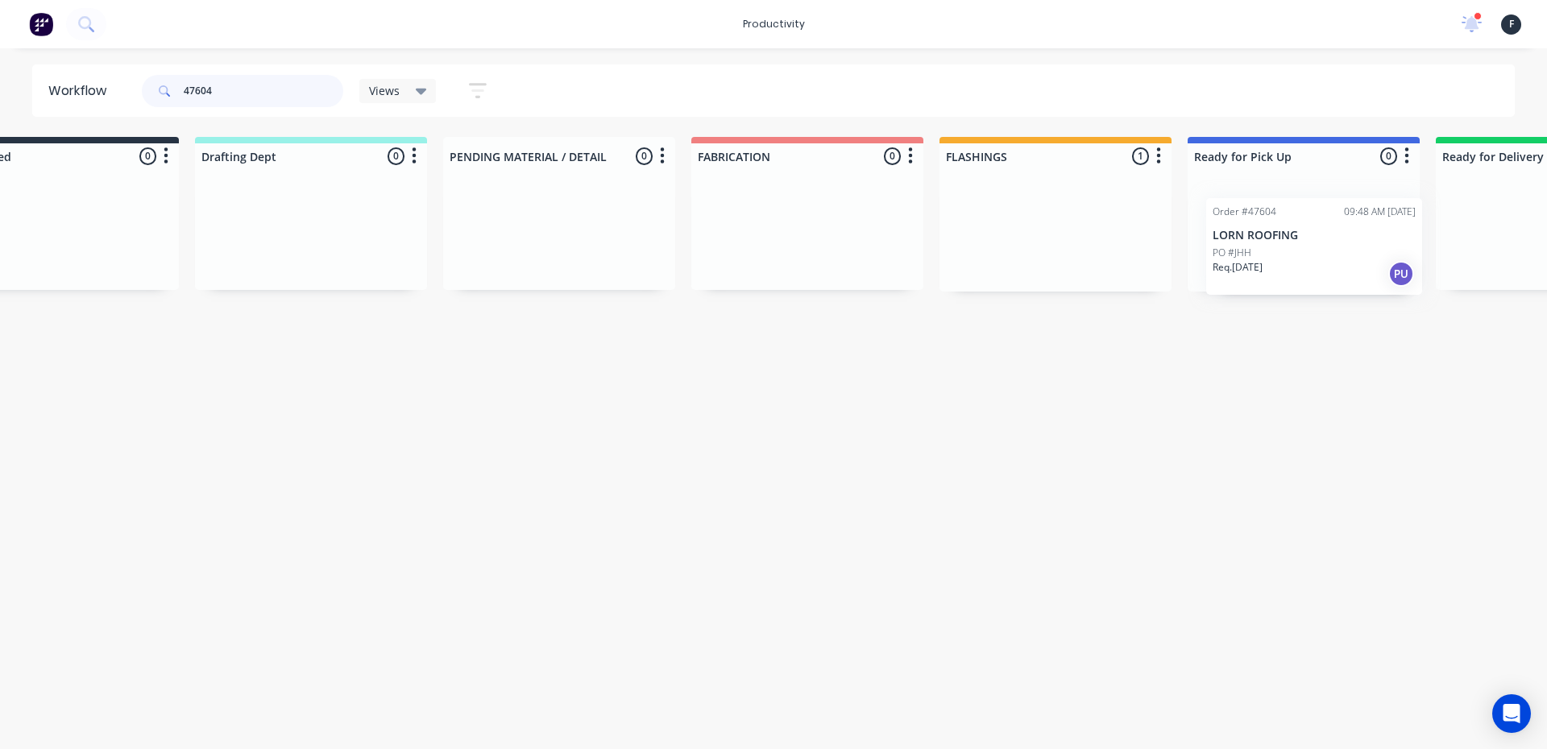
drag, startPoint x: 1150, startPoint y: 247, endPoint x: 1283, endPoint y: 257, distance: 134.2
click at [1283, 257] on div "Submitted 0 Sort By Created date Required date Order number Customer name Most …" at bounding box center [1243, 214] width 2687 height 155
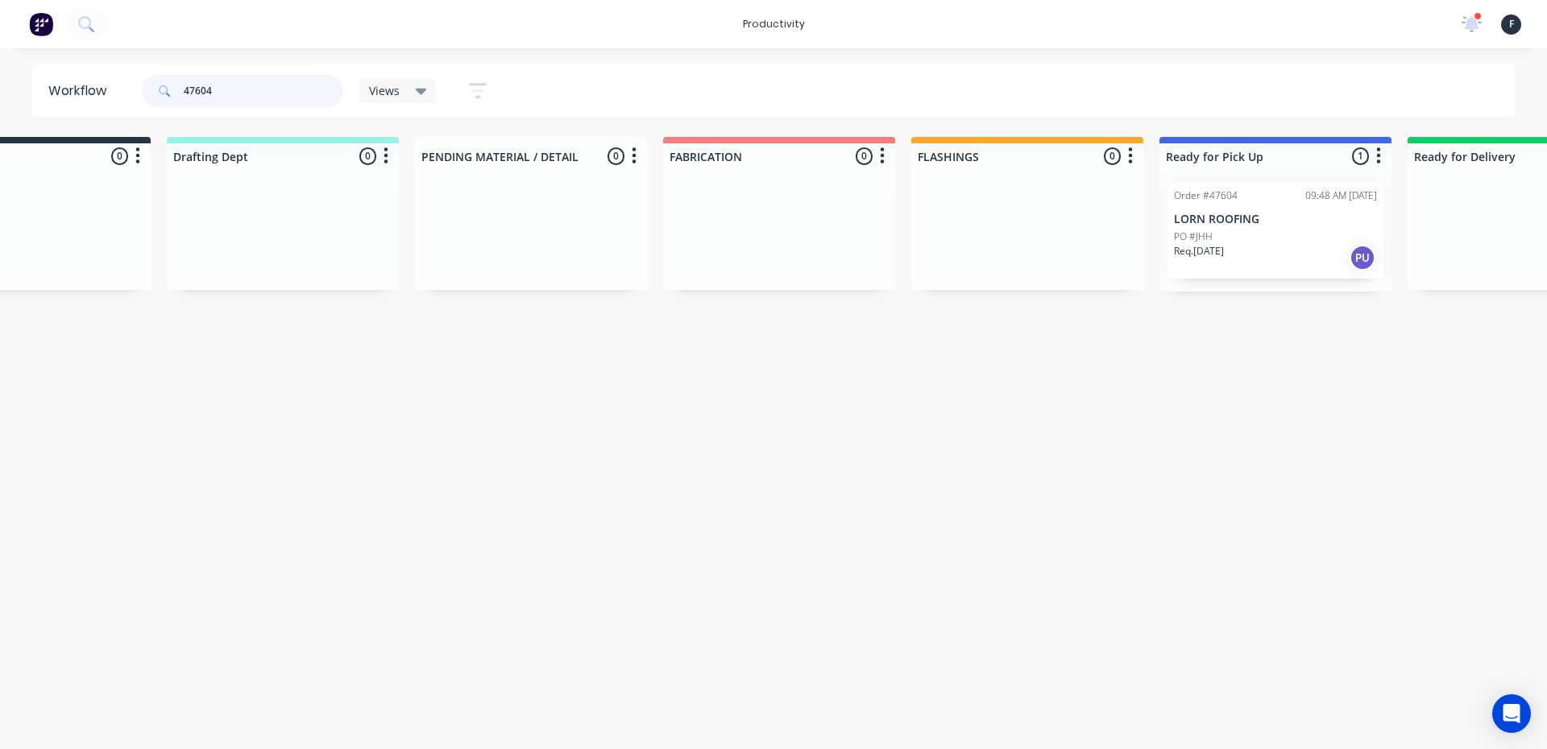
type input "47604"
click at [1282, 257] on div "Req. 08/09/25 PU" at bounding box center [1275, 257] width 203 height 27
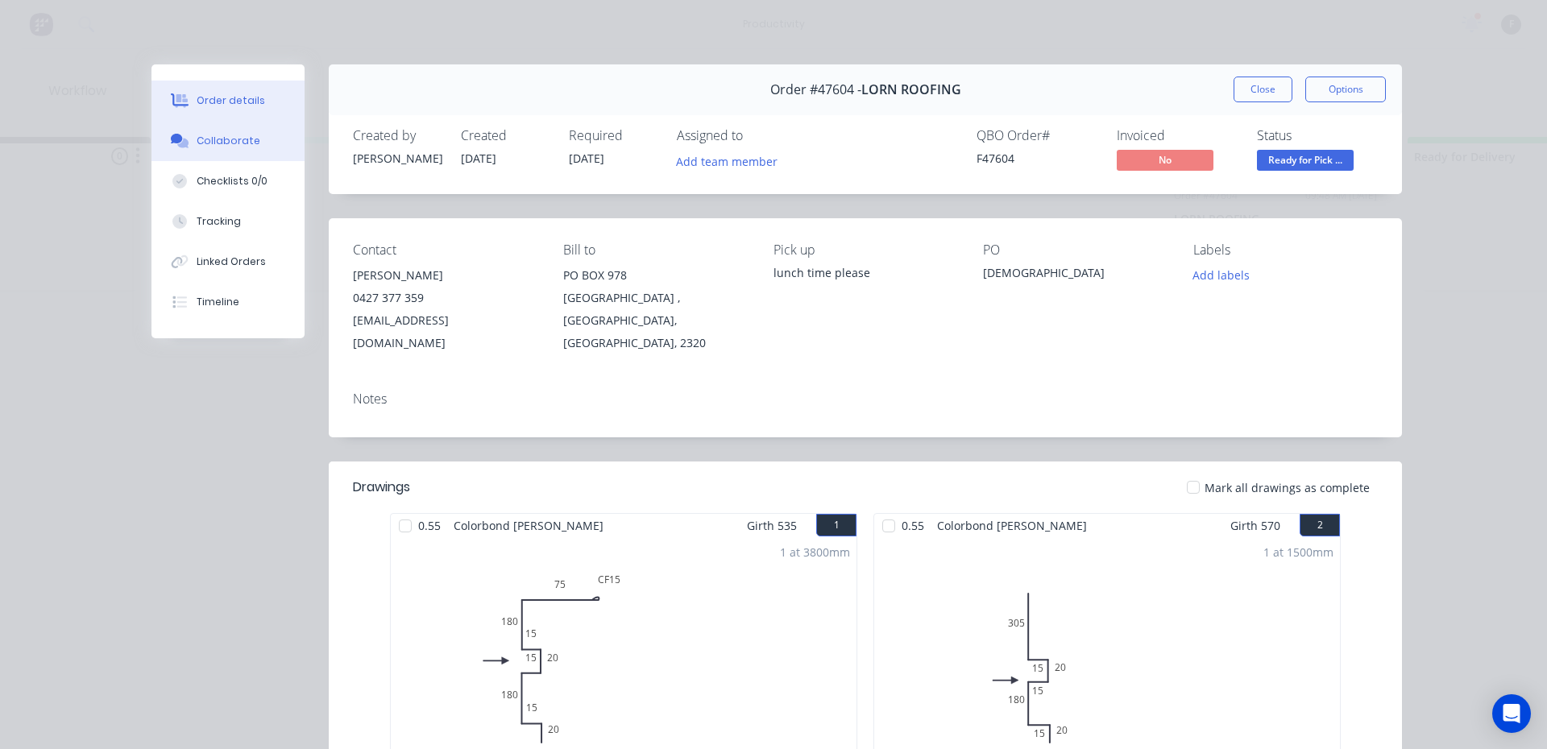
click at [210, 136] on div "Collaborate" at bounding box center [229, 141] width 64 height 15
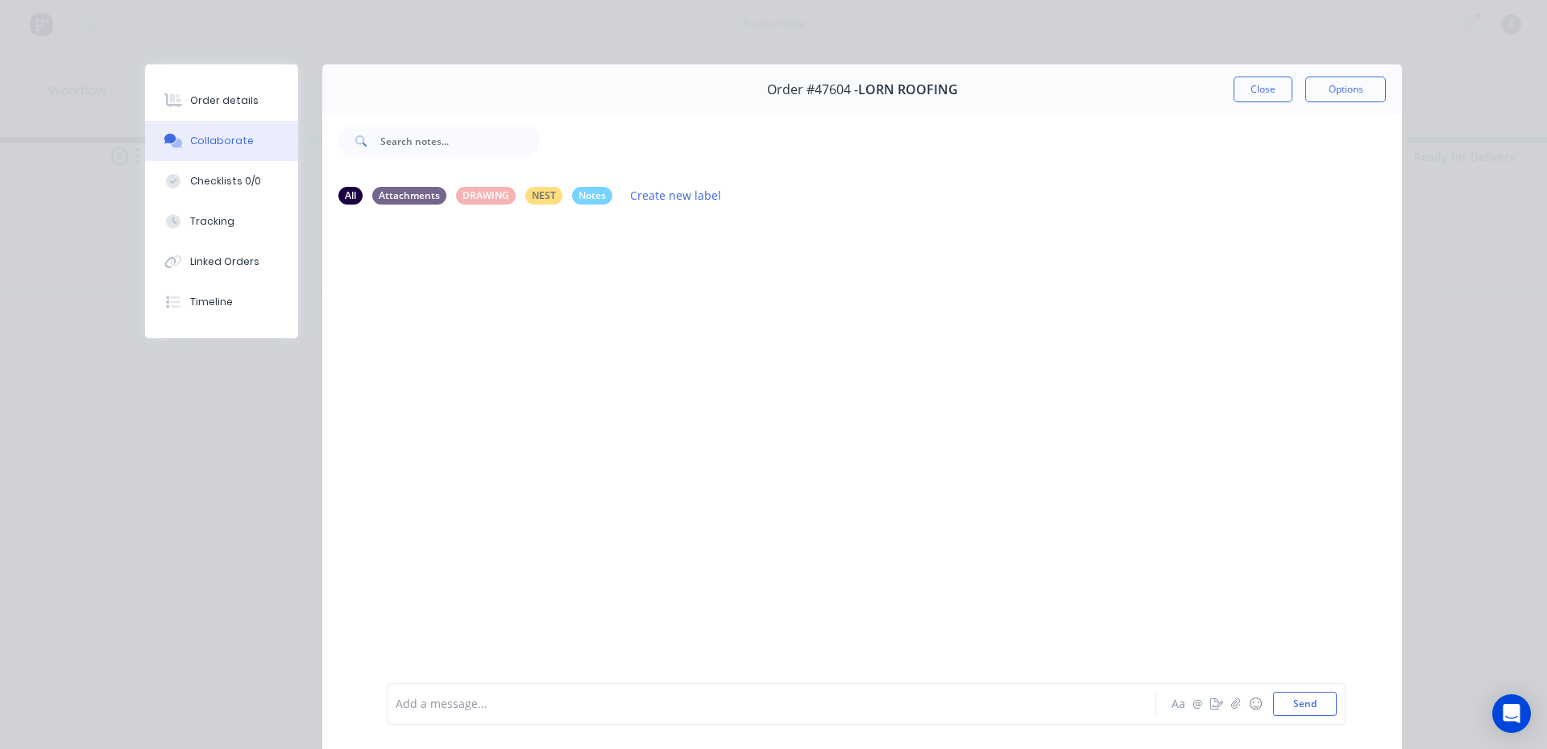
click at [520, 708] on div "Add a message..." at bounding box center [749, 704] width 706 height 24
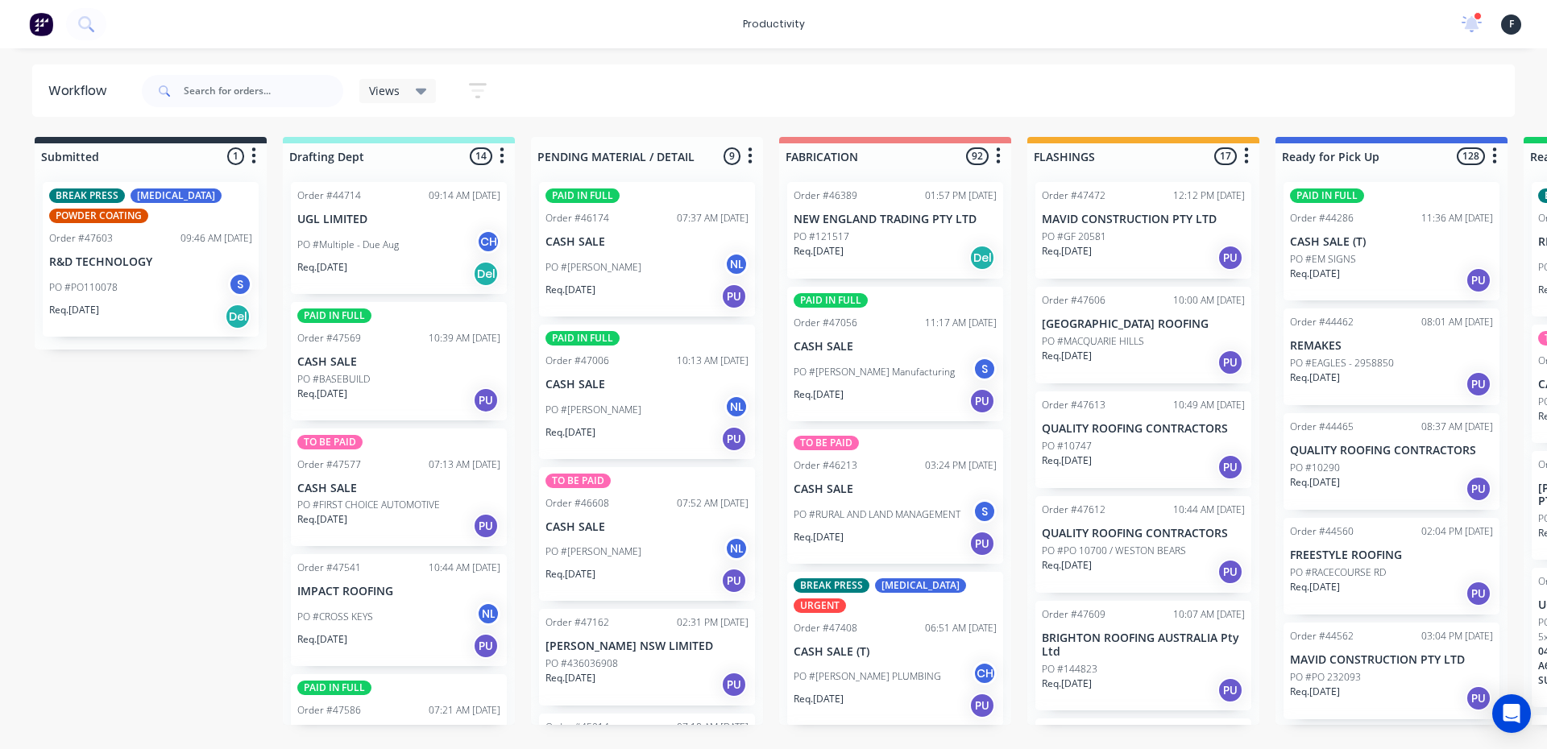
click at [661, 72] on div "Views Save new view None (Default) edit [PERSON_NAME] edit Production edit Stua…" at bounding box center [827, 91] width 1377 height 48
click at [266, 81] on input "text" at bounding box center [264, 91] width 160 height 32
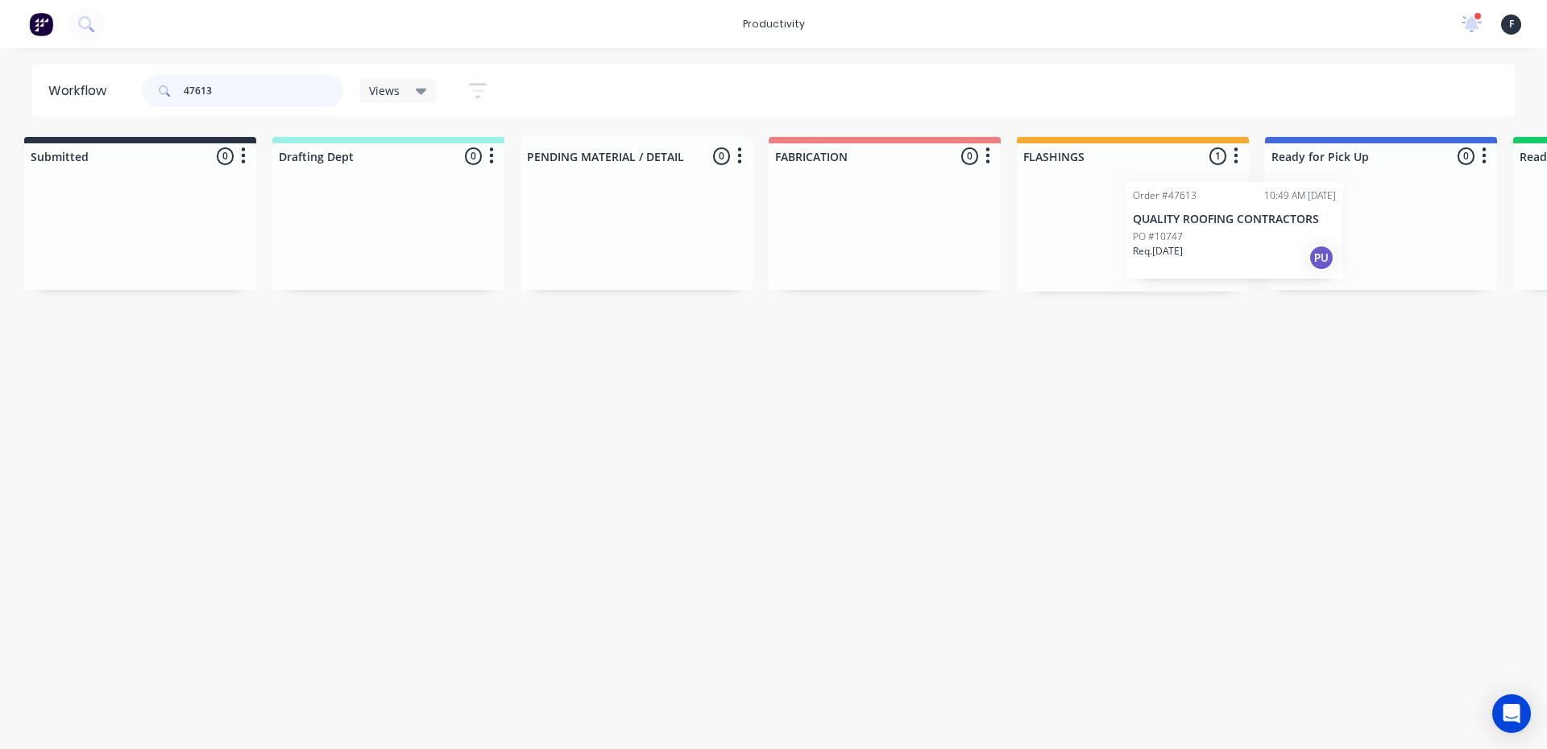
drag, startPoint x: 1225, startPoint y: 222, endPoint x: 1321, endPoint y: 222, distance: 96.7
click at [1321, 222] on div "Submitted 0 Sort By Created date Required date Order number Customer name Most …" at bounding box center [1320, 214] width 2687 height 155
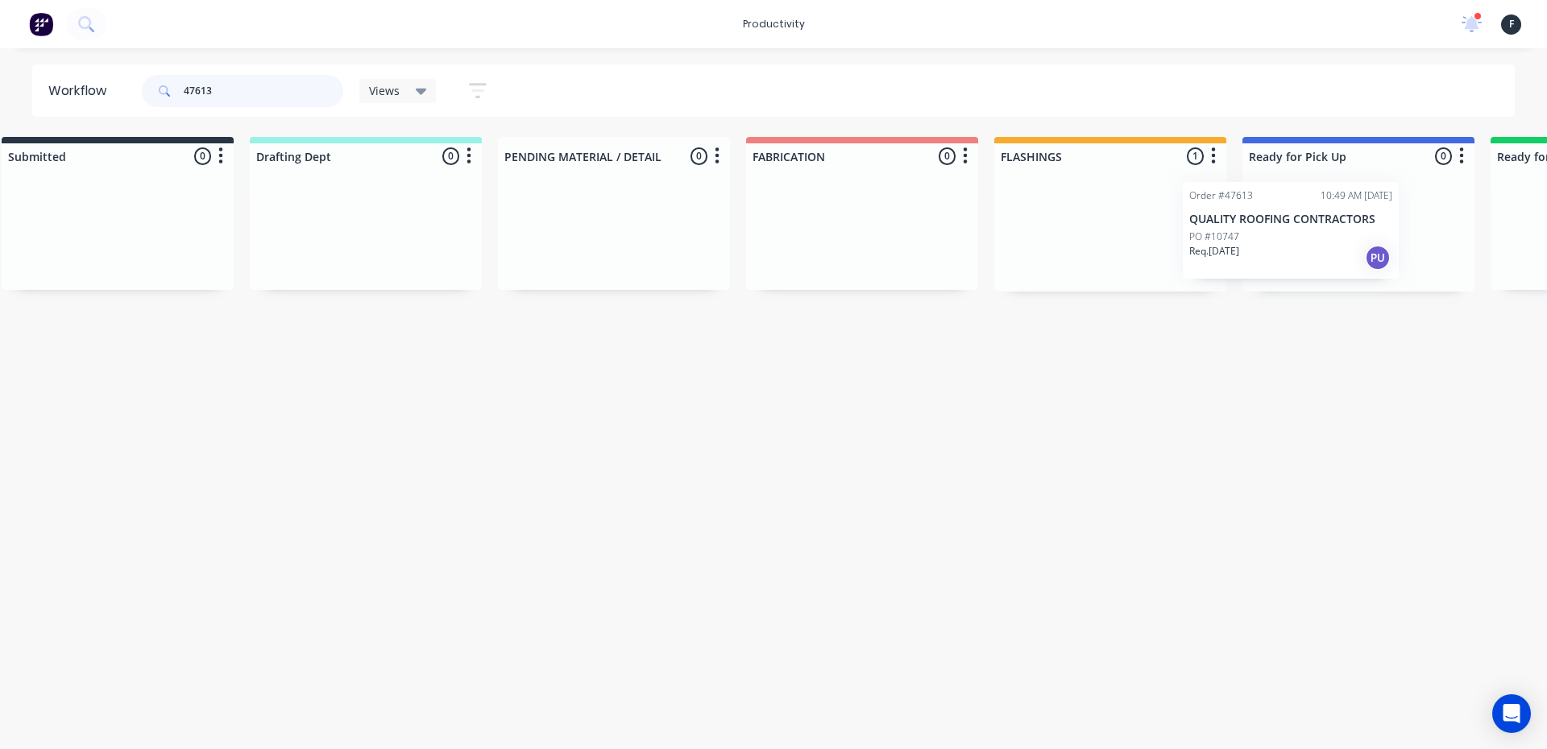
drag, startPoint x: 1203, startPoint y: 226, endPoint x: 1376, endPoint y: 226, distance: 173.2
click at [1376, 226] on div "Submitted 0 Sort By Created date Required date Order number Customer name Most …" at bounding box center [1298, 214] width 2687 height 155
type input "47613"
click at [1385, 224] on p "QUALITY ROOFING CONTRACTORS" at bounding box center [1355, 220] width 203 height 14
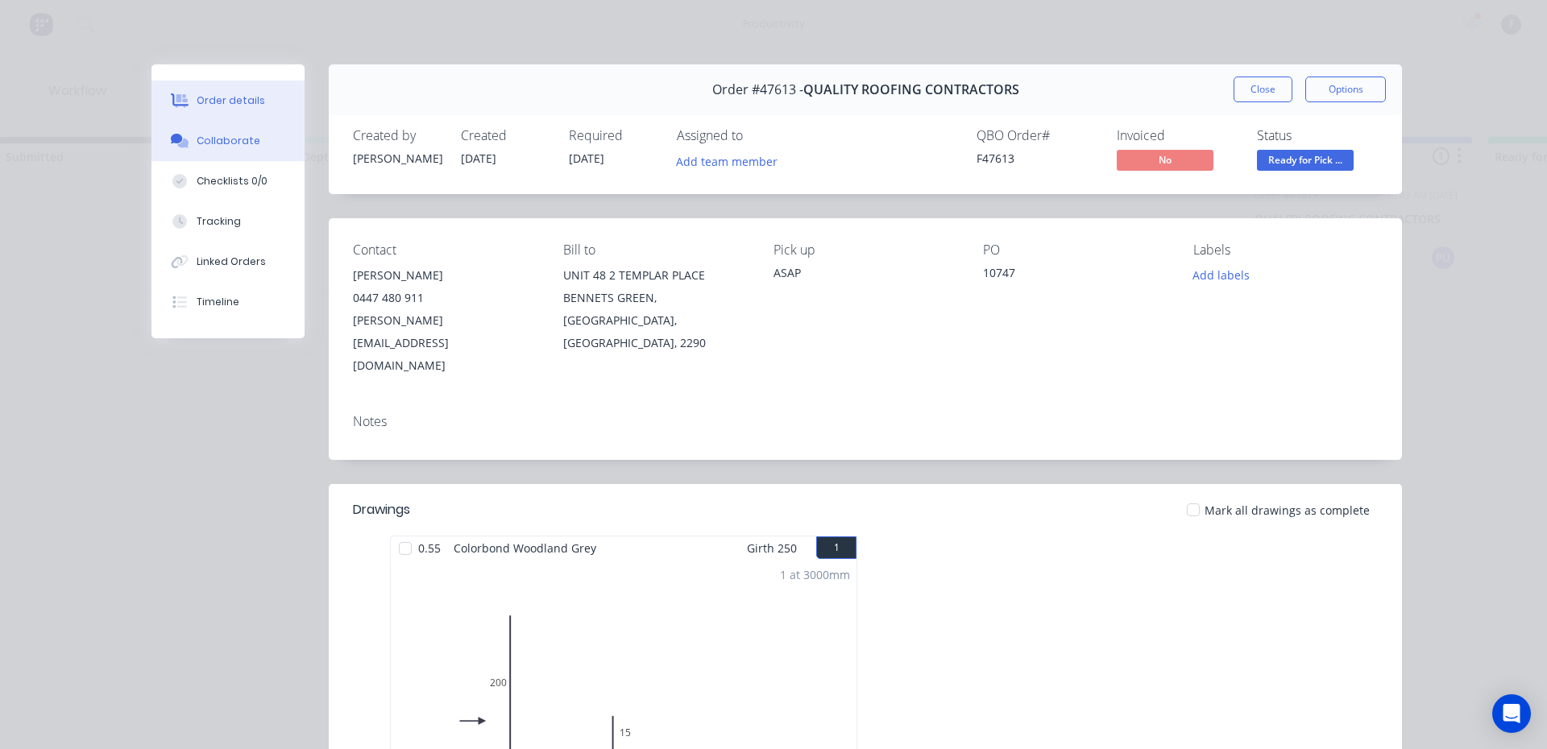
click at [283, 149] on button "Collaborate" at bounding box center [227, 141] width 153 height 40
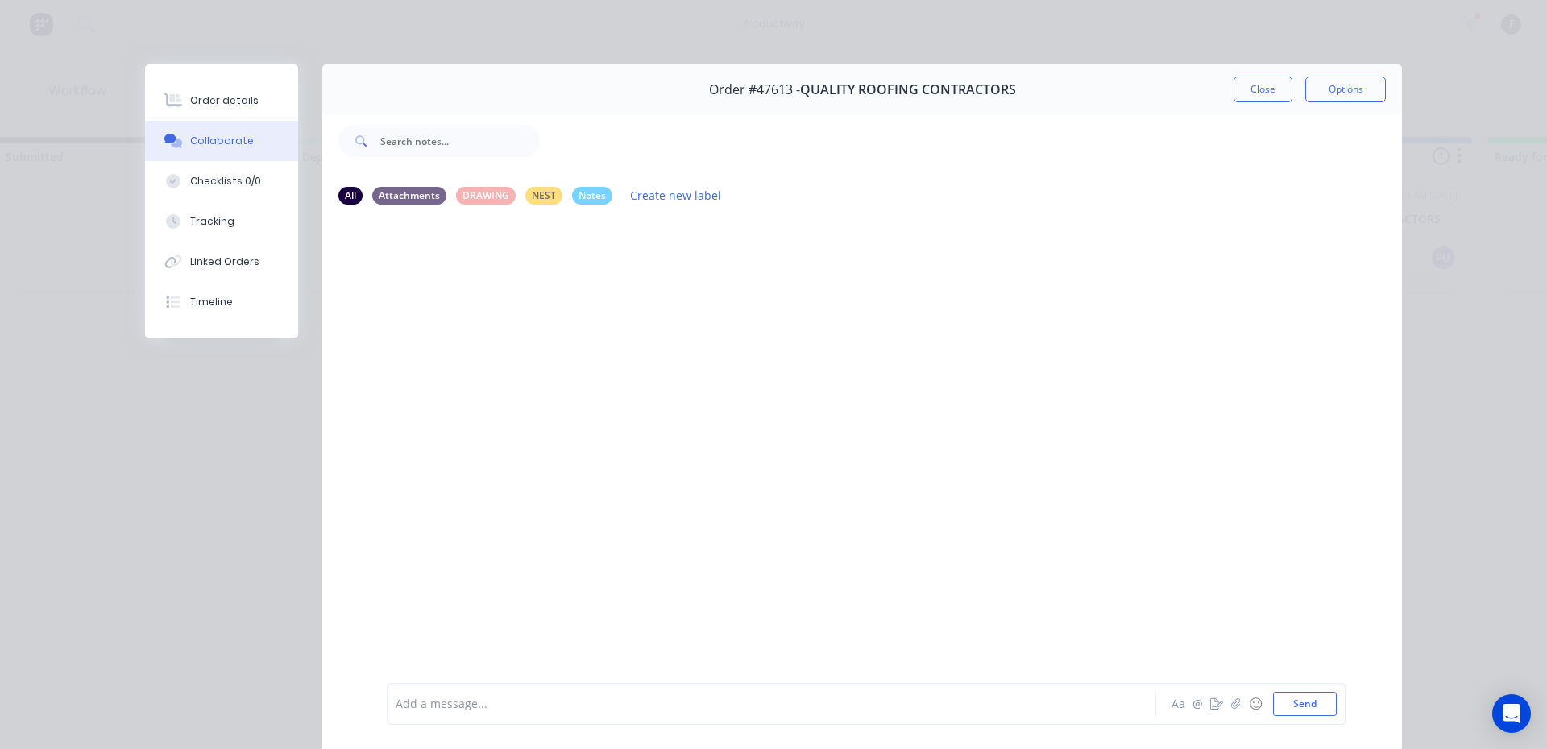
click at [145, 121] on button "Collaborate" at bounding box center [221, 141] width 153 height 40
click at [901, 717] on div "Add a message... Aa @ ☺ Send" at bounding box center [866, 704] width 959 height 42
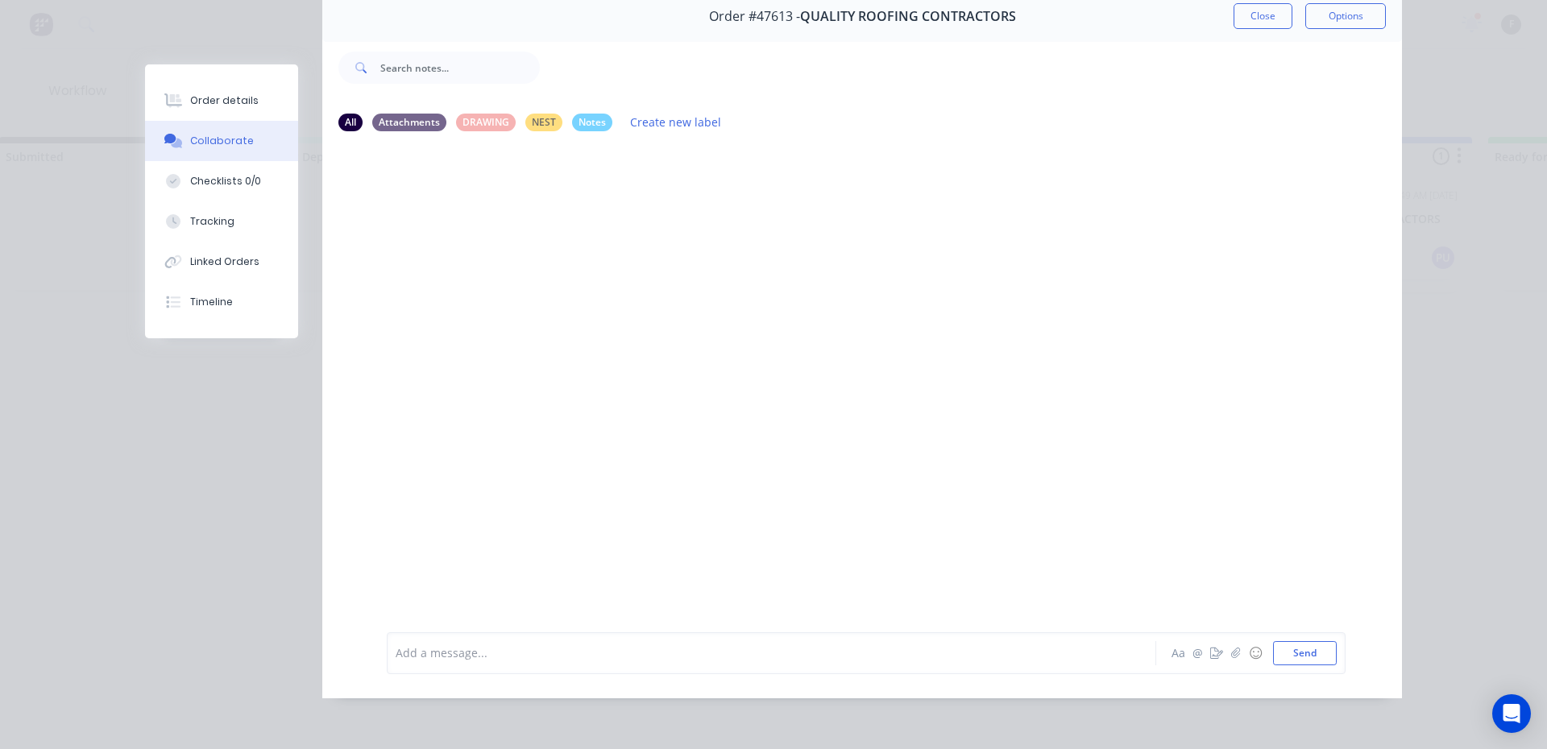
scroll to position [85, 0]
click at [902, 657] on div at bounding box center [748, 653] width 705 height 17
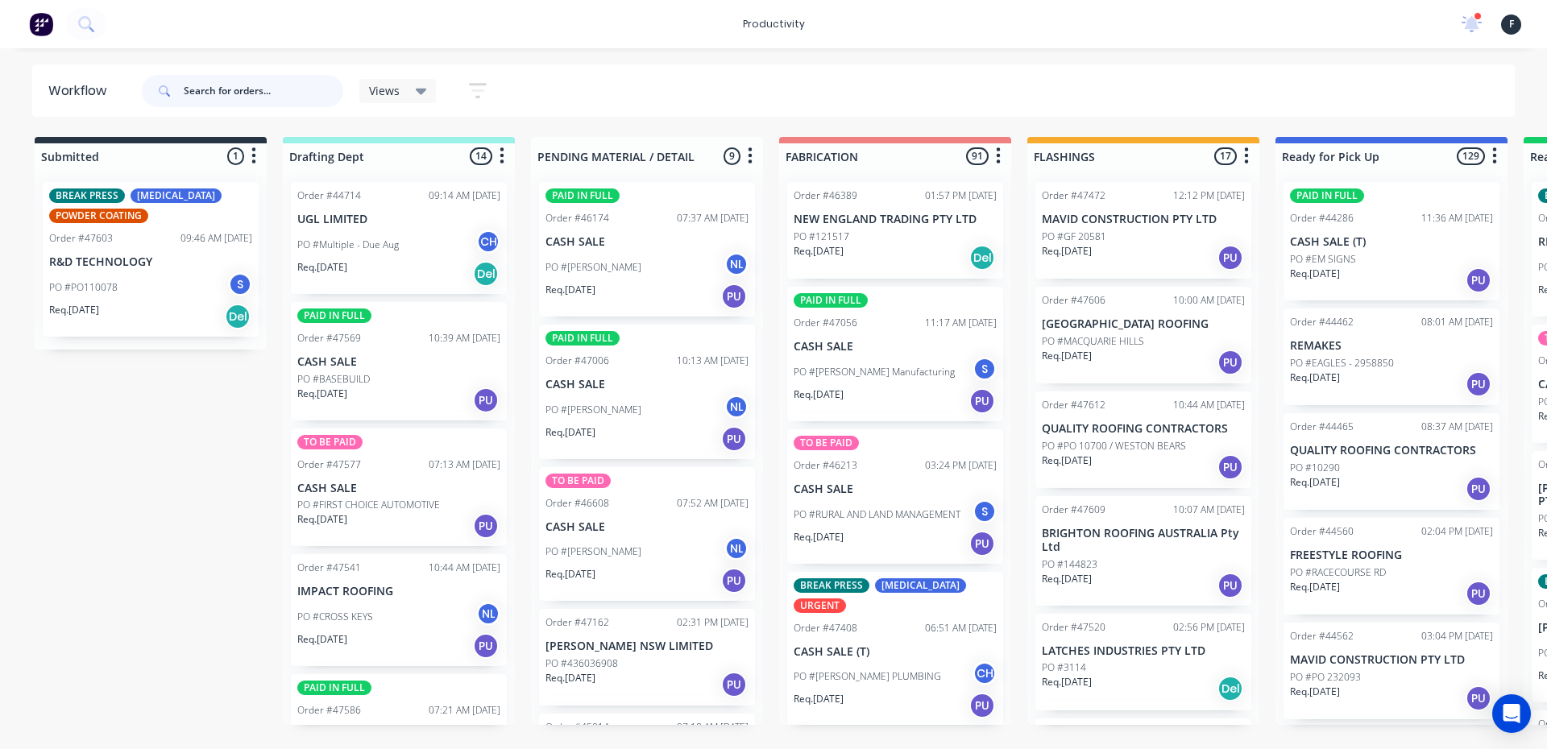
click at [219, 88] on input "text" at bounding box center [264, 91] width 160 height 32
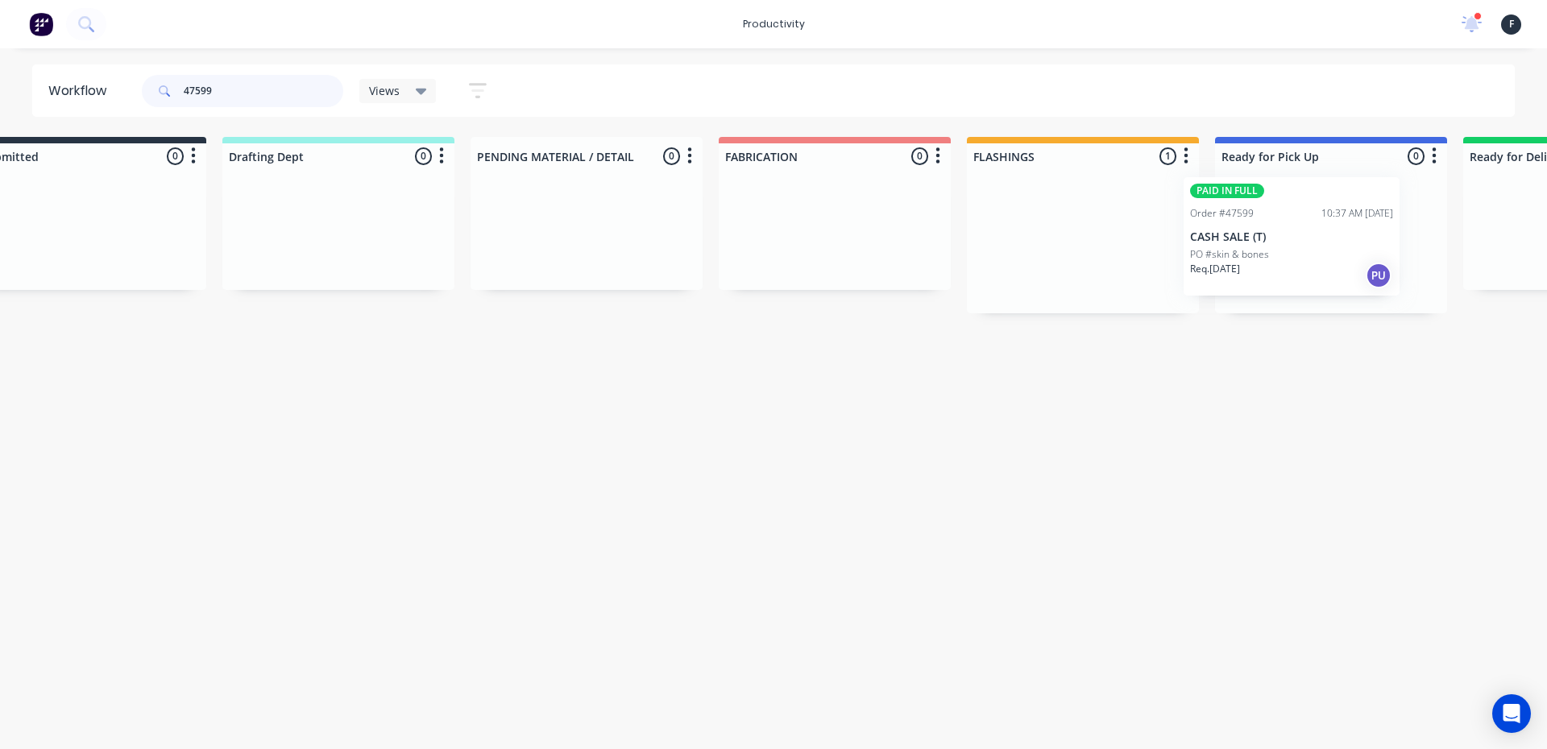
drag, startPoint x: 1148, startPoint y: 263, endPoint x: 1315, endPoint y: 257, distance: 166.9
click at [1315, 257] on div "Submitted 0 Sort By Created date Required date Order number Customer name Most …" at bounding box center [1270, 225] width 2687 height 176
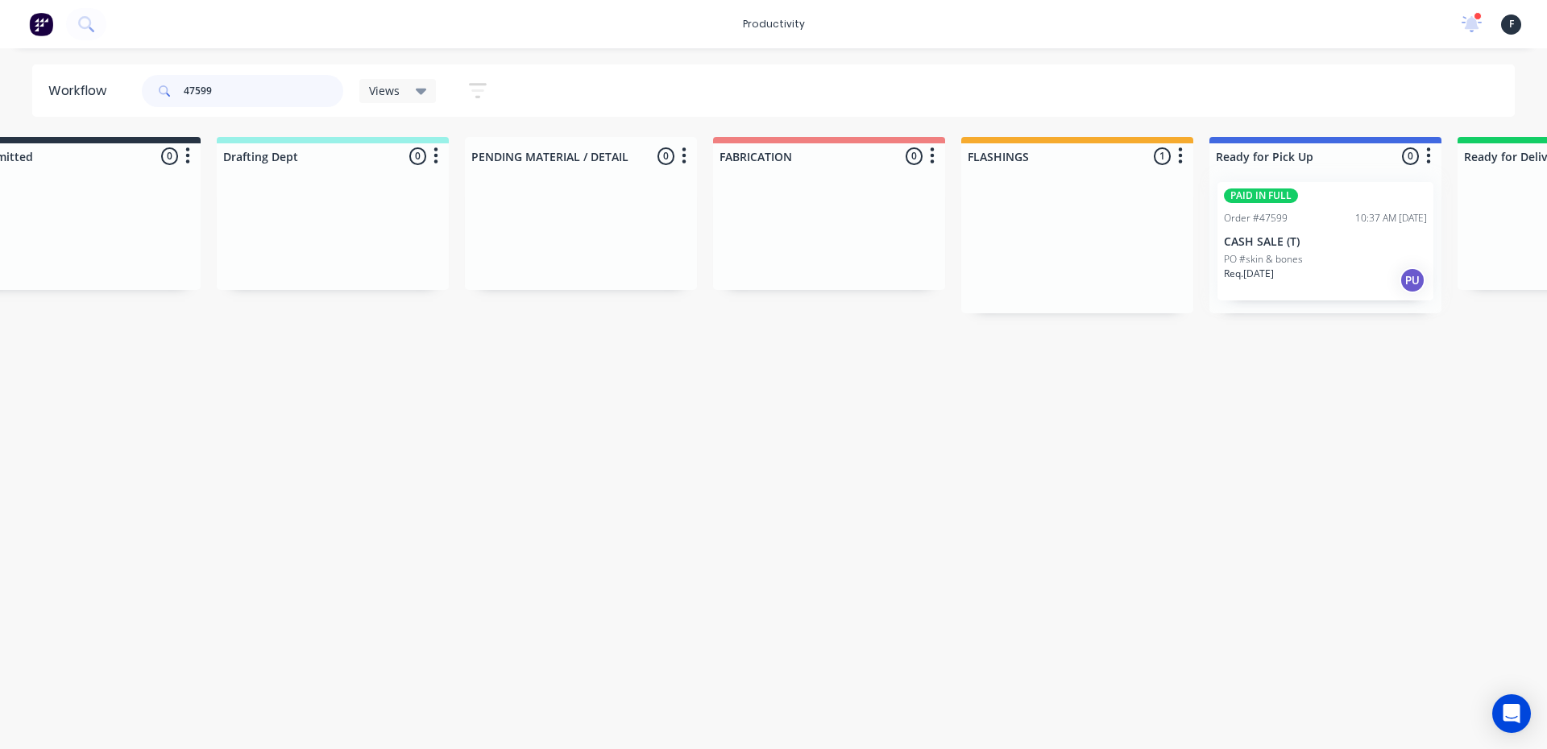
type input "47599"
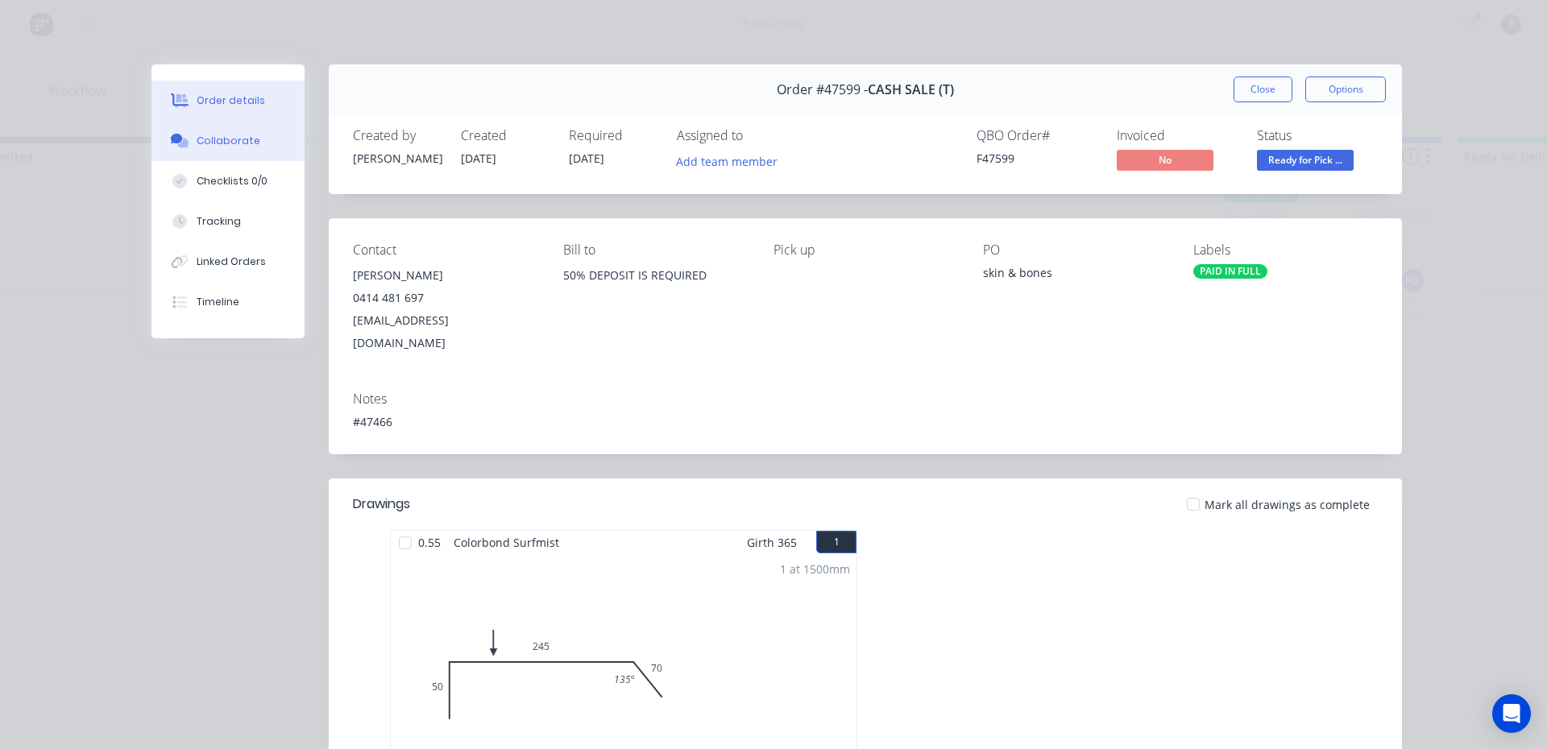
click at [230, 155] on button "Collaborate" at bounding box center [227, 141] width 153 height 40
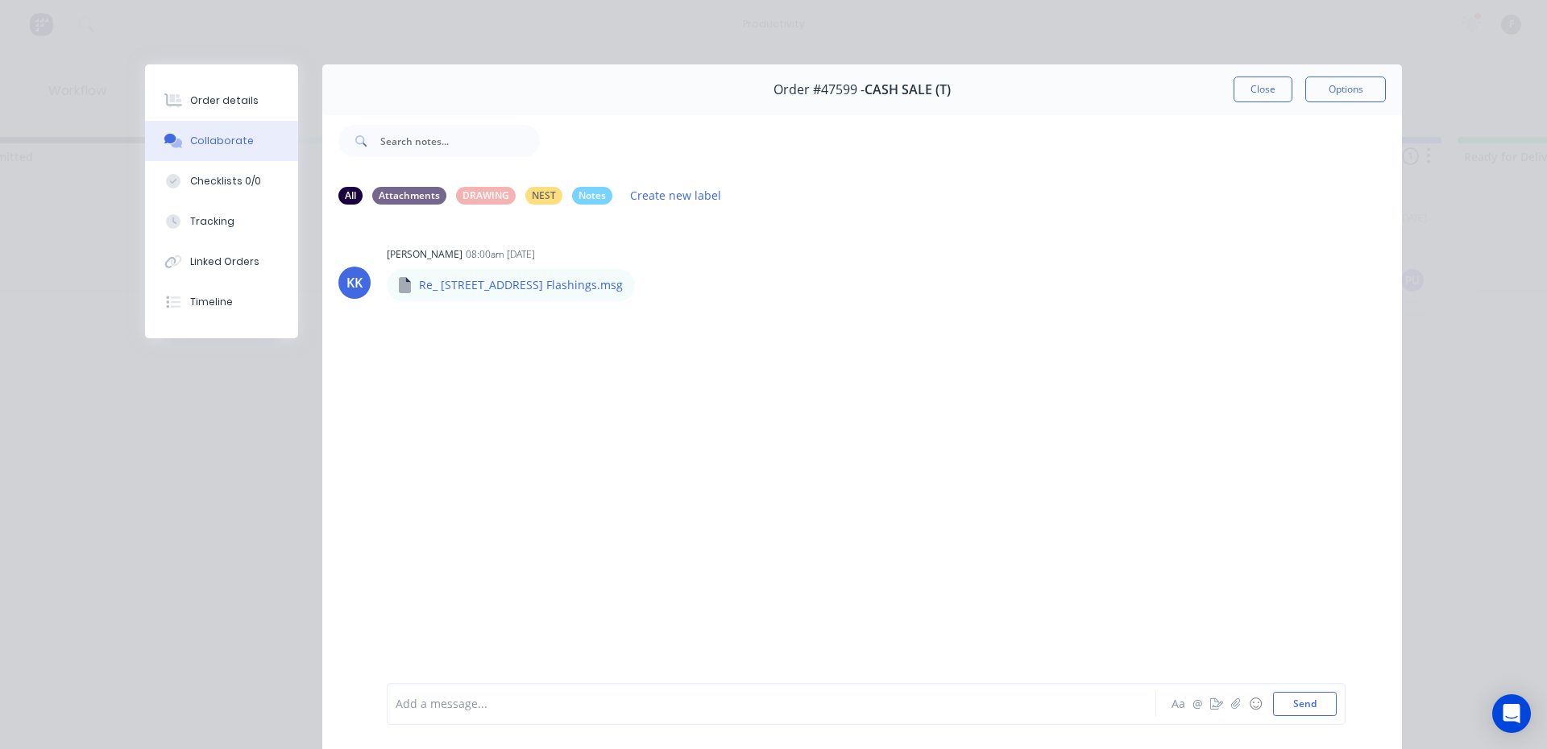
click at [917, 711] on div at bounding box center [748, 704] width 705 height 17
click at [1278, 86] on button "Close" at bounding box center [1262, 90] width 59 height 26
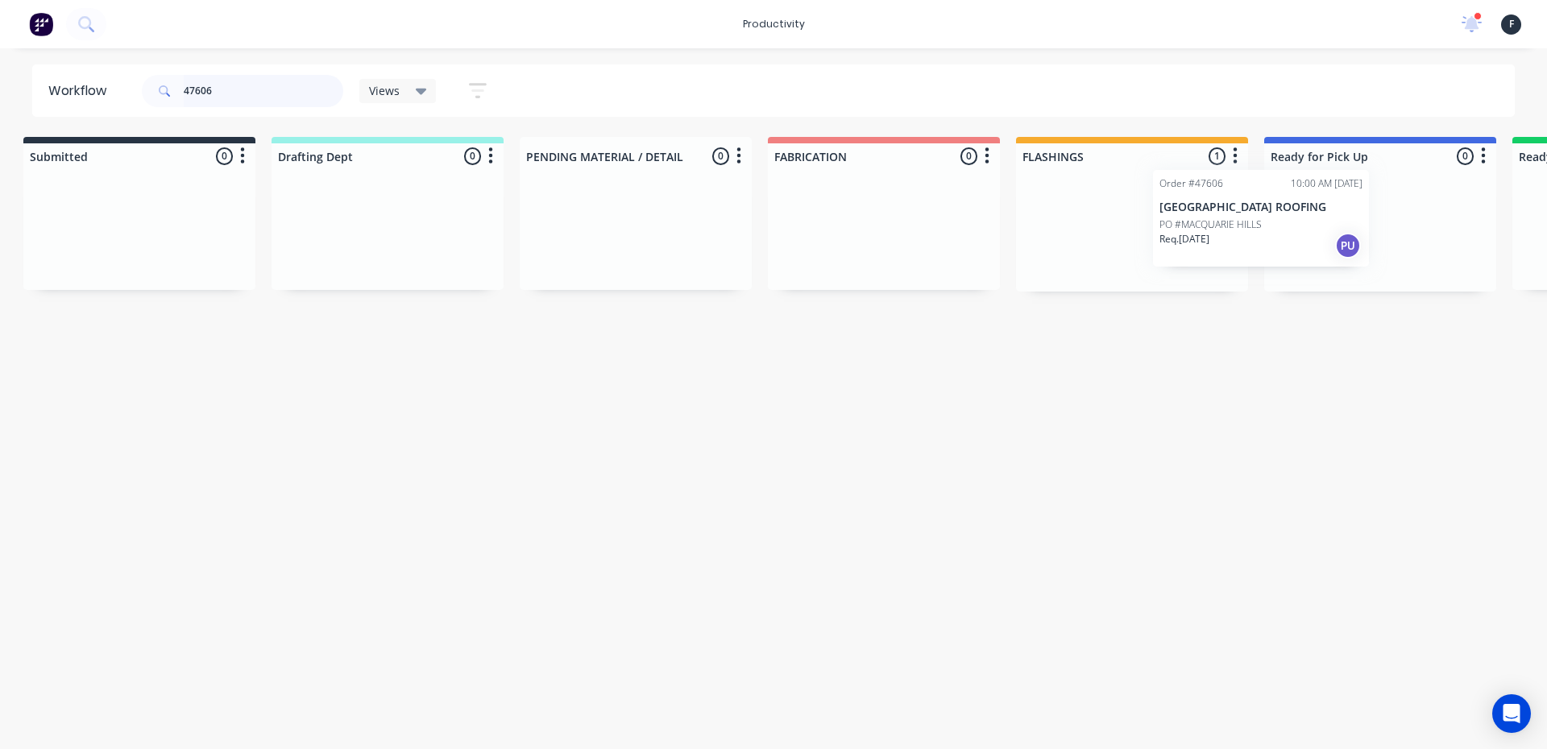
scroll to position [0, 23]
drag, startPoint x: 1200, startPoint y: 252, endPoint x: 1355, endPoint y: 236, distance: 155.5
click at [1355, 236] on div "Submitted 0 Sort By Created date Required date Order number Customer name Most …" at bounding box center [1308, 214] width 2687 height 155
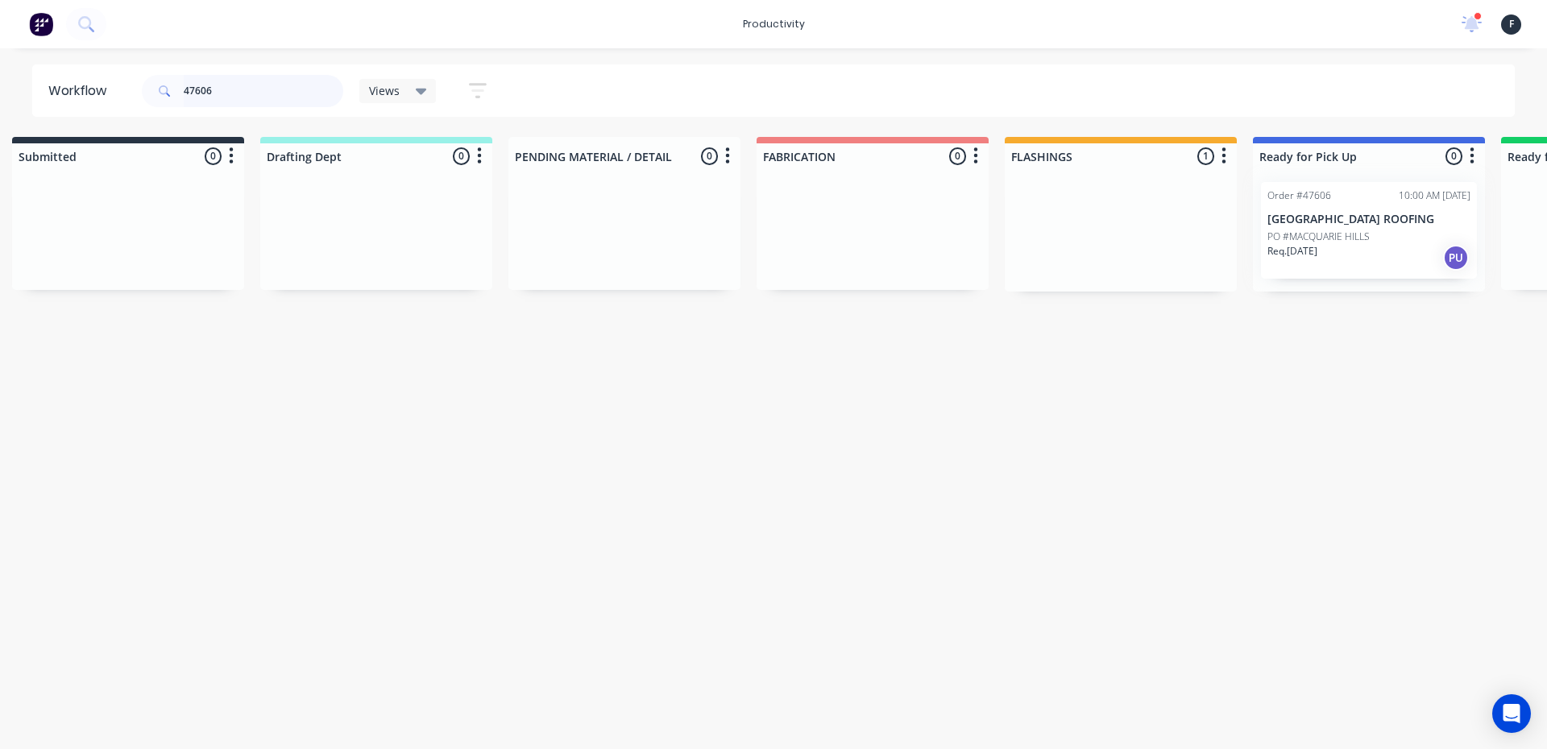
type input "47606"
click at [1387, 221] on div at bounding box center [1369, 230] width 232 height 122
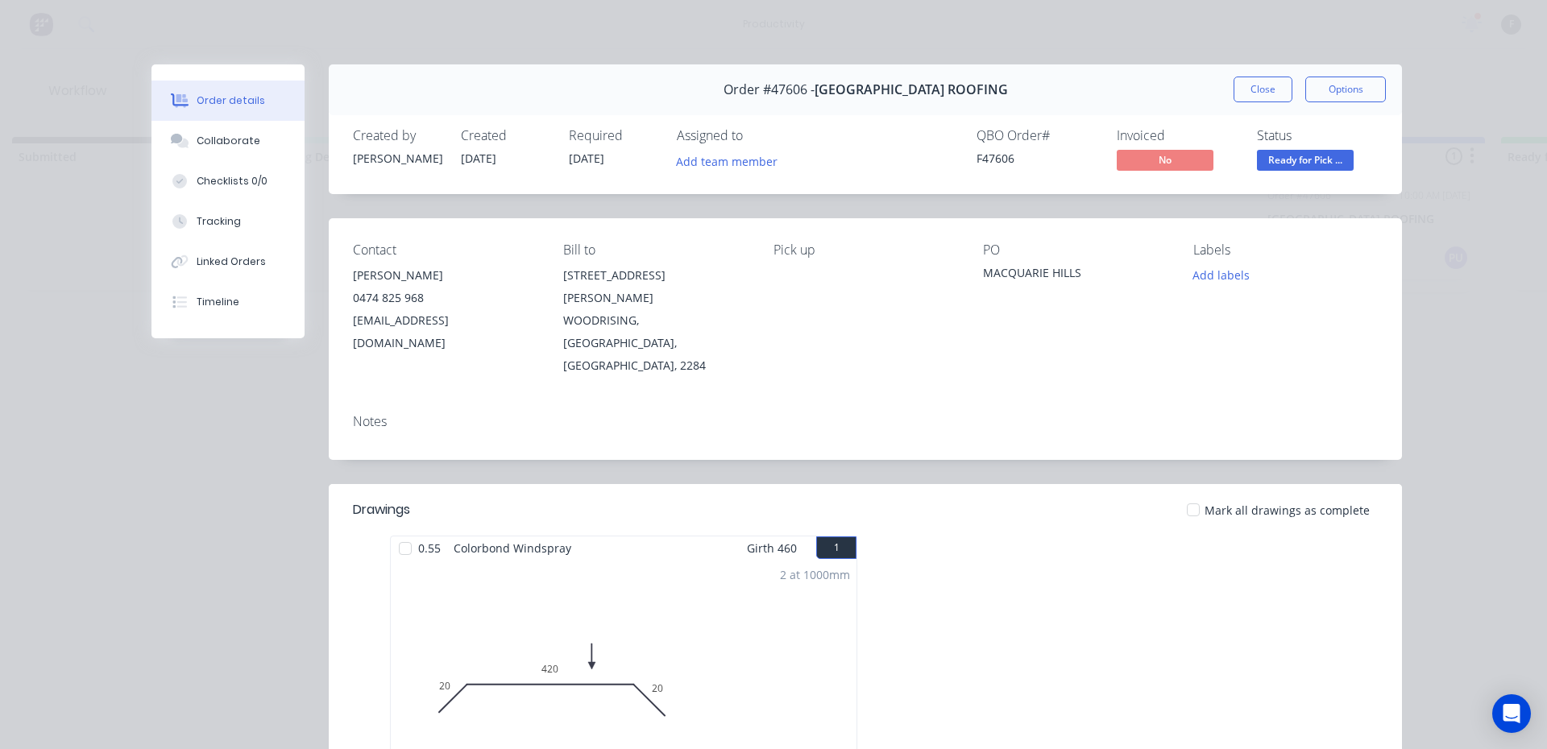
click at [215, 119] on button "Order details" at bounding box center [227, 101] width 153 height 40
click at [272, 139] on button "Collaborate" at bounding box center [227, 141] width 153 height 40
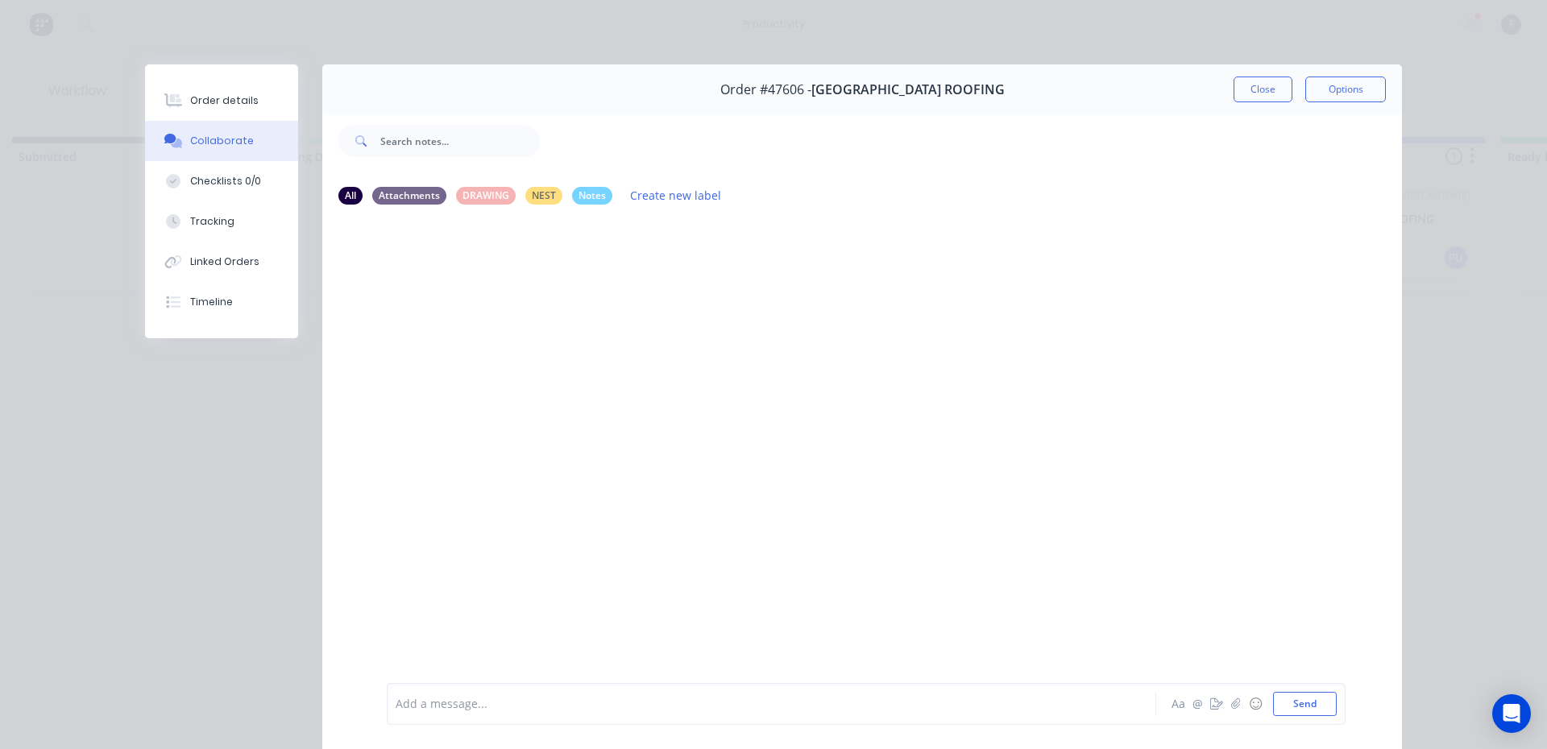
click at [1063, 693] on div "Add a message..." at bounding box center [749, 704] width 706 height 24
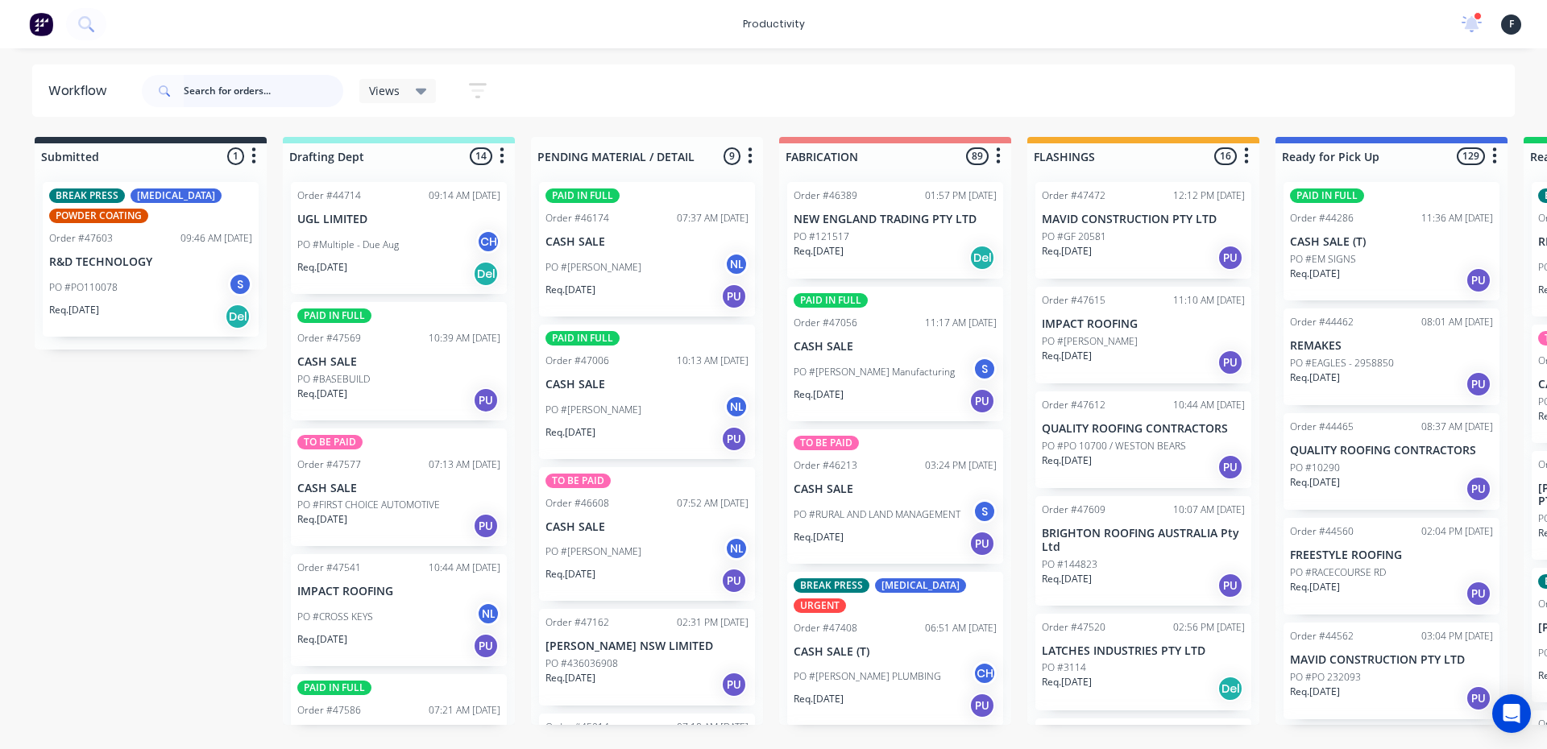
click at [267, 84] on input "text" at bounding box center [264, 91] width 160 height 32
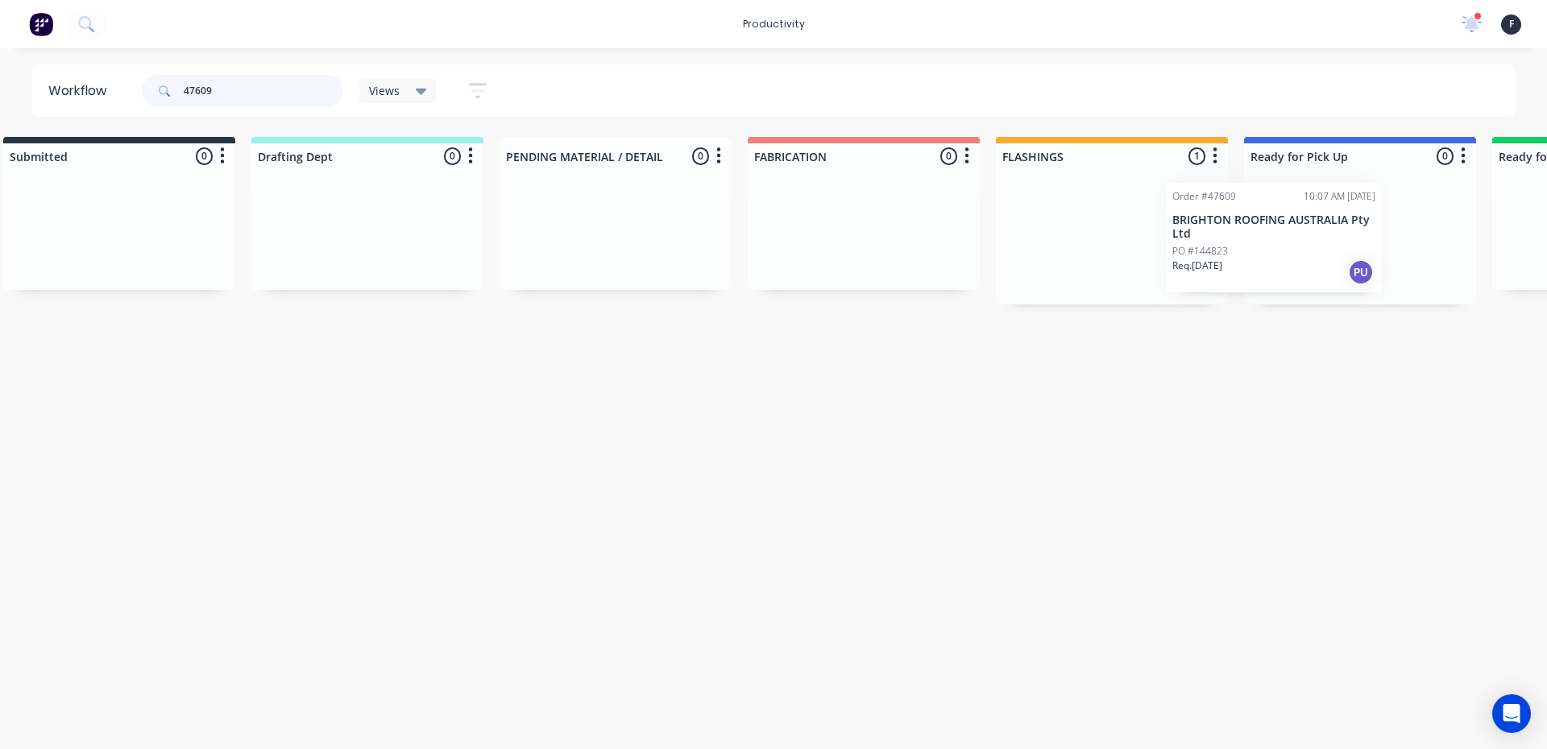
drag, startPoint x: 1180, startPoint y: 259, endPoint x: 1319, endPoint y: 260, distance: 139.4
click at [1319, 260] on div "Submitted 0 Sort By Created date Required date Order number Customer name Most …" at bounding box center [1299, 221] width 2687 height 168
type input "47609"
click at [1319, 260] on div at bounding box center [1358, 236] width 232 height 135
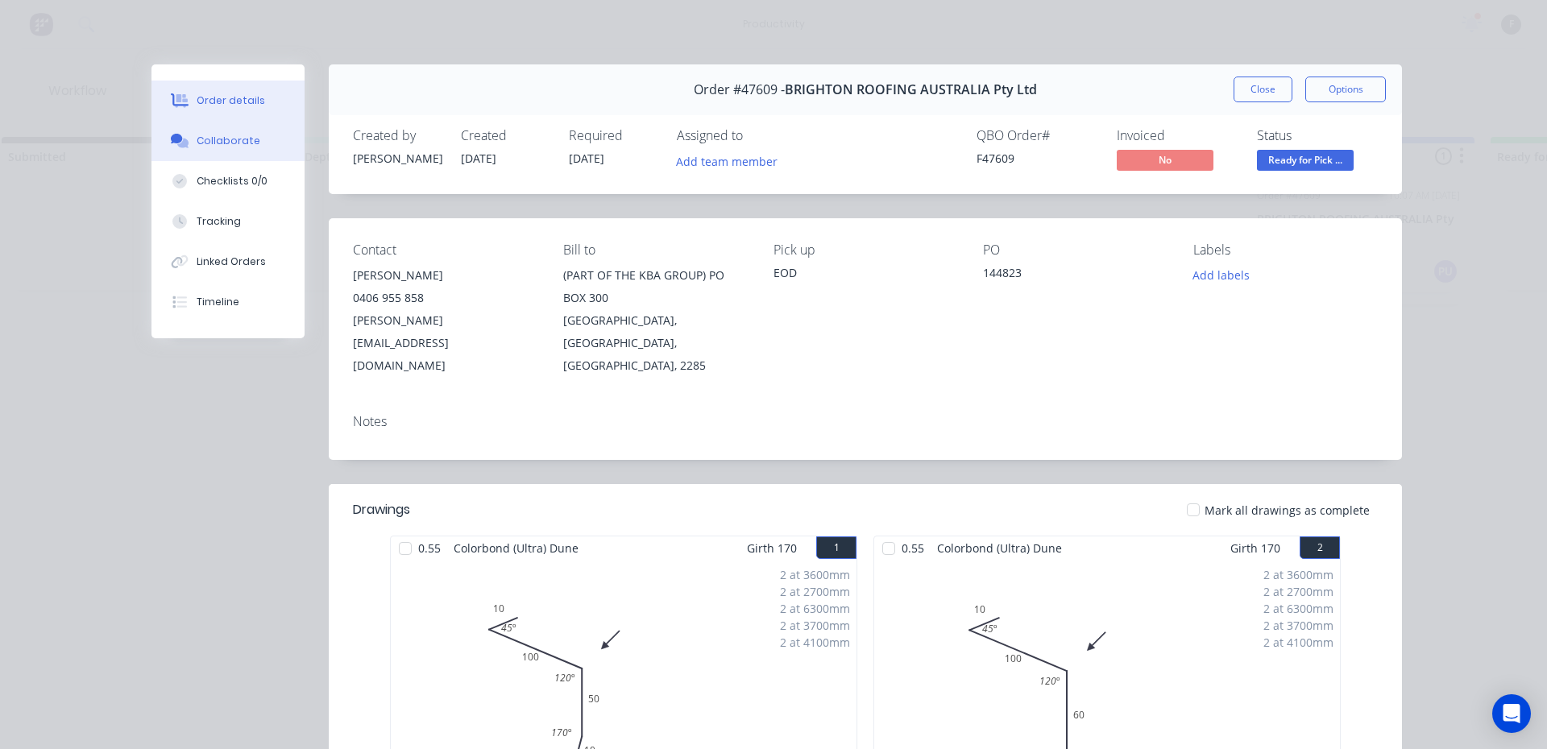
click at [202, 145] on div "Collaborate" at bounding box center [229, 141] width 64 height 15
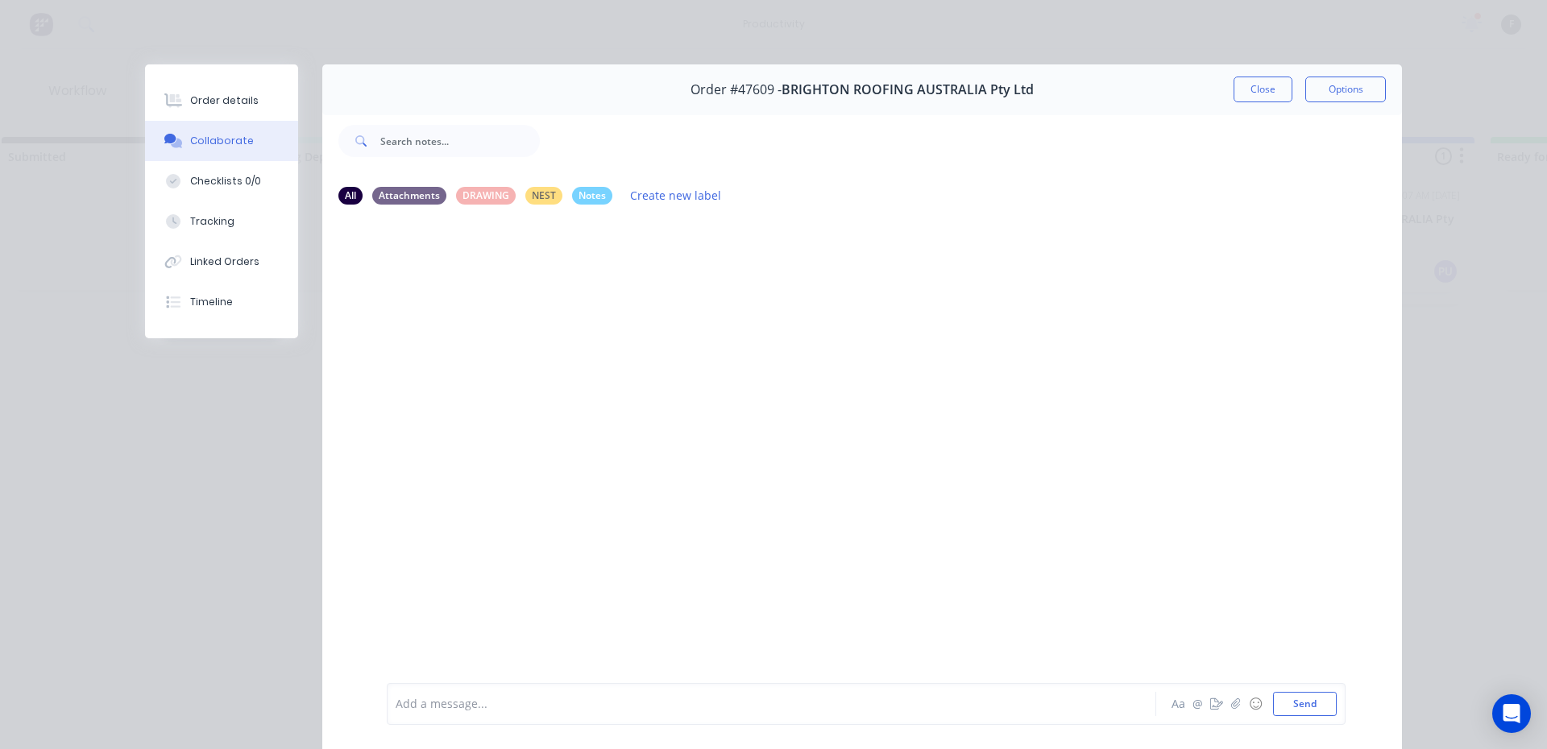
click at [550, 711] on div at bounding box center [748, 704] width 705 height 17
